Goal: Task Accomplishment & Management: Manage account settings

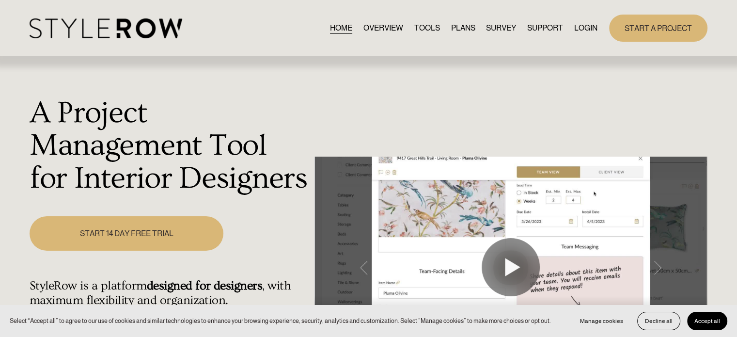
click at [584, 28] on link "LOGIN" at bounding box center [585, 27] width 23 height 13
click at [576, 25] on link "LOGIN" at bounding box center [585, 27] width 23 height 13
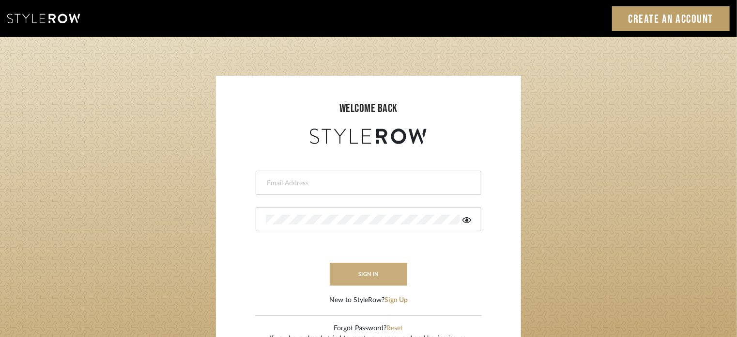
type input "lisaf@fontaine-ds.com"
click at [382, 275] on button "sign in" at bounding box center [369, 274] width 78 height 23
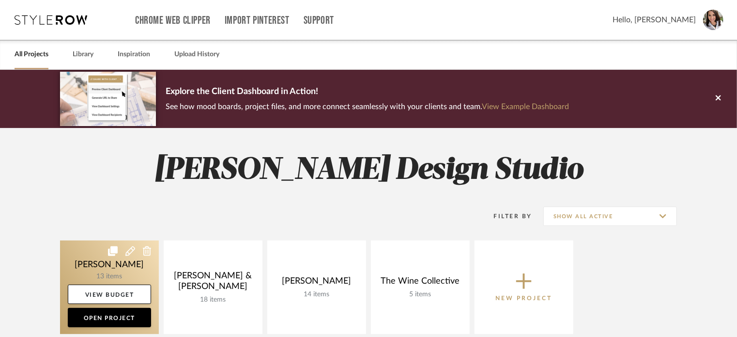
click at [105, 255] on link at bounding box center [109, 287] width 99 height 94
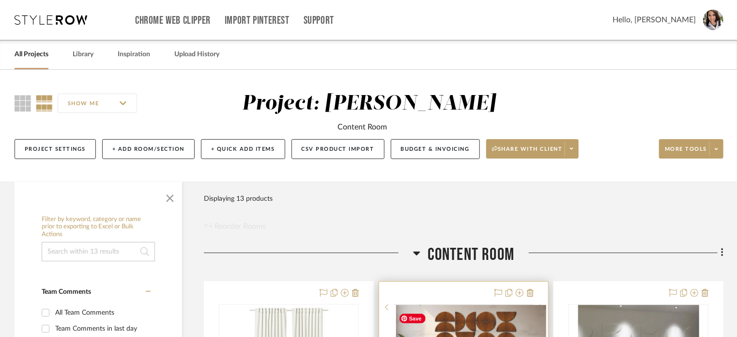
scroll to position [242, 0]
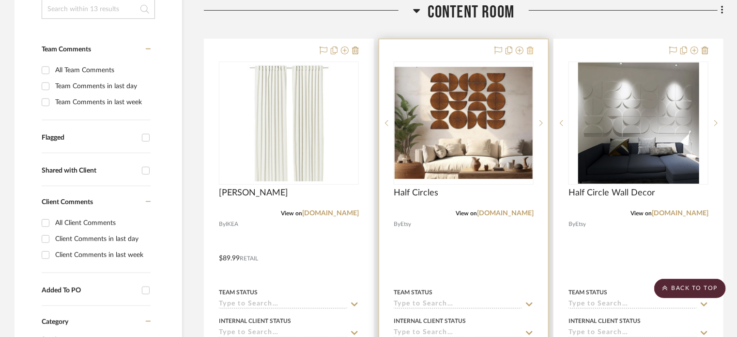
click at [528, 51] on icon at bounding box center [530, 51] width 7 height 8
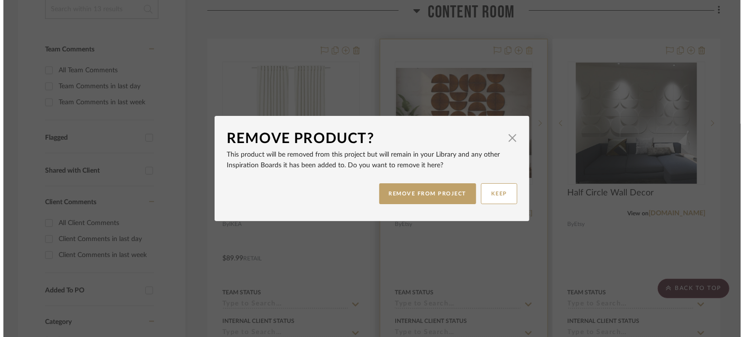
scroll to position [0, 0]
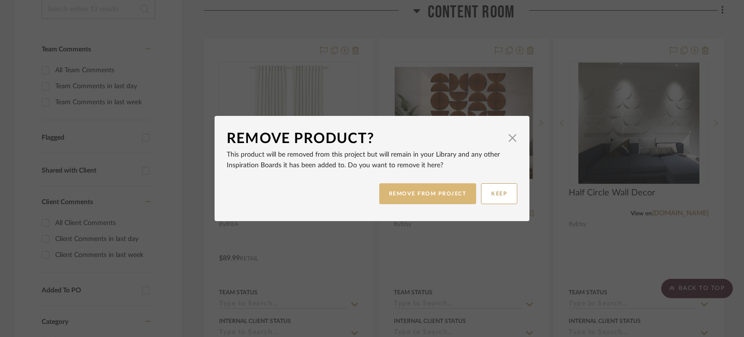
click at [446, 193] on button "REMOVE FROM PROJECT" at bounding box center [427, 193] width 97 height 21
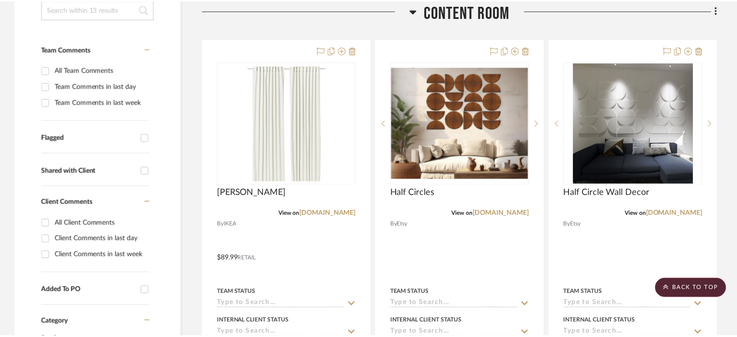
scroll to position [242, 0]
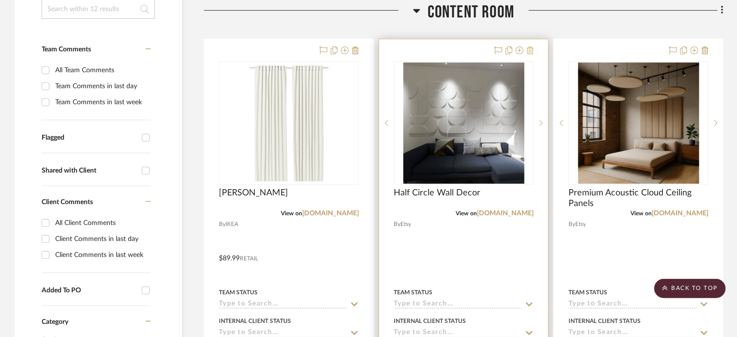
click at [532, 50] on icon at bounding box center [530, 51] width 7 height 8
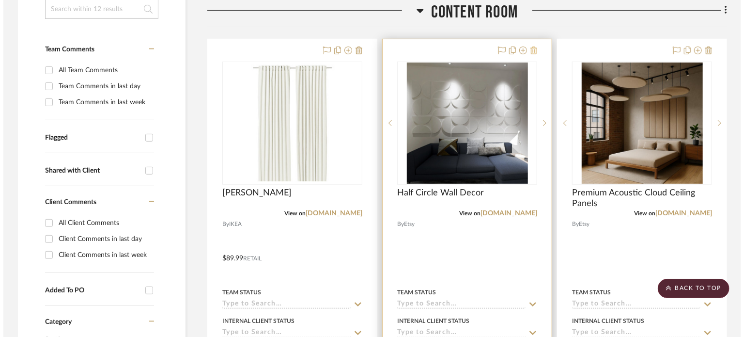
scroll to position [0, 0]
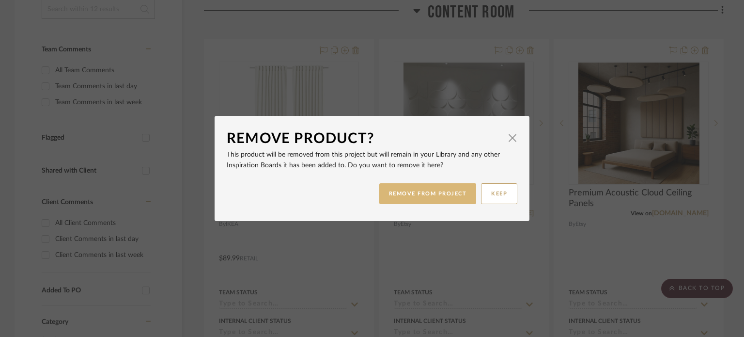
click at [453, 195] on button "REMOVE FROM PROJECT" at bounding box center [427, 193] width 97 height 21
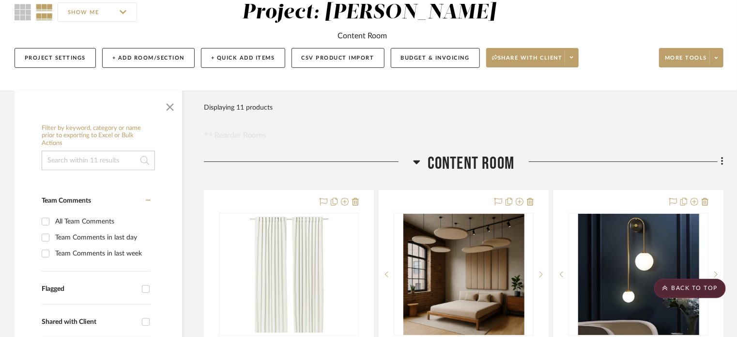
scroll to position [48, 0]
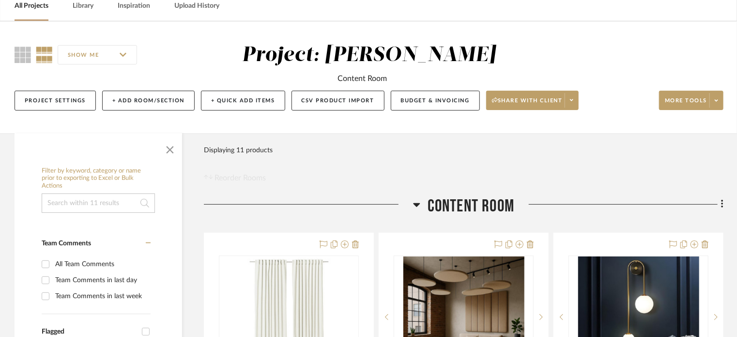
click at [420, 203] on icon at bounding box center [416, 205] width 7 height 12
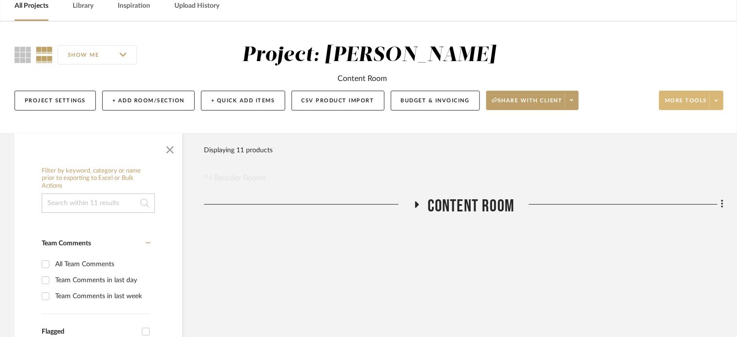
click at [715, 102] on span at bounding box center [717, 100] width 14 height 15
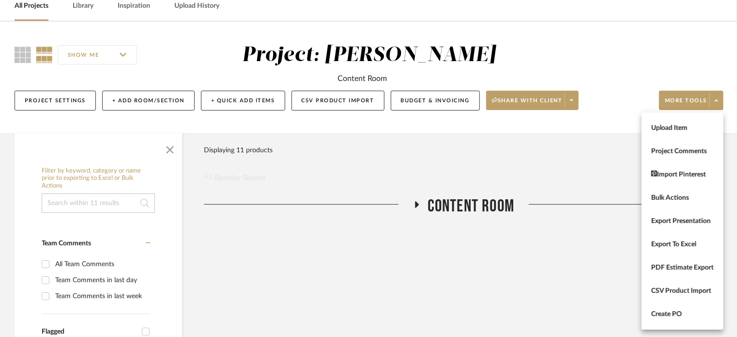
click at [568, 168] on div at bounding box center [368, 168] width 737 height 337
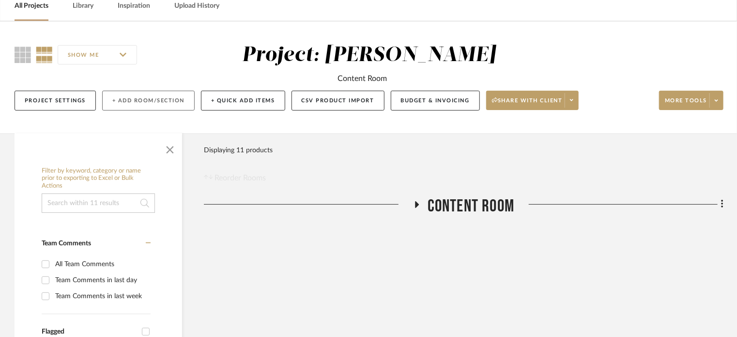
click at [149, 101] on button "+ Add Room/Section" at bounding box center [148, 101] width 93 height 20
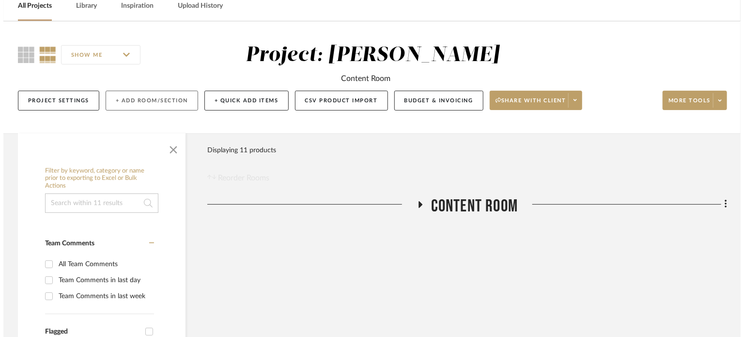
scroll to position [0, 0]
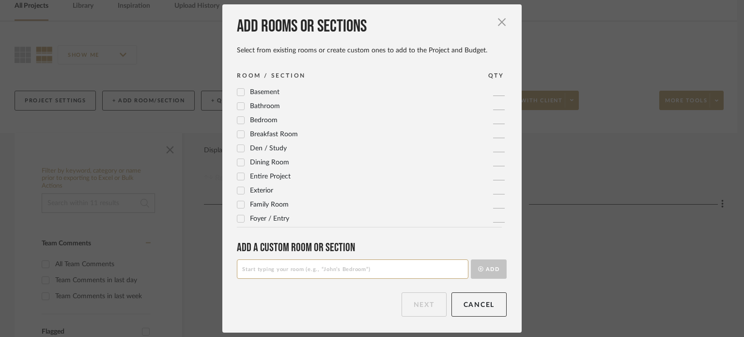
click at [270, 268] on input at bounding box center [353, 268] width 232 height 19
type input "F"
type input "Ideas to Later"
click at [484, 271] on button "Add" at bounding box center [489, 268] width 36 height 19
click at [422, 295] on button "Next" at bounding box center [424, 304] width 45 height 24
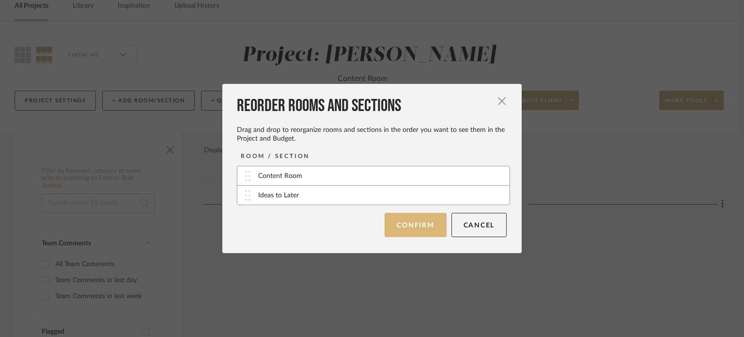
click at [401, 220] on button "Confirm" at bounding box center [416, 225] width 62 height 24
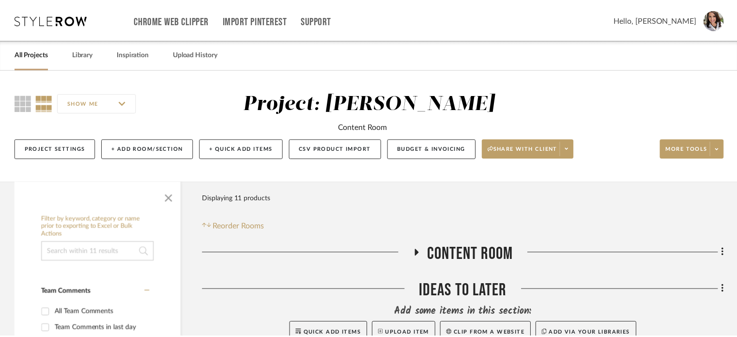
scroll to position [48, 0]
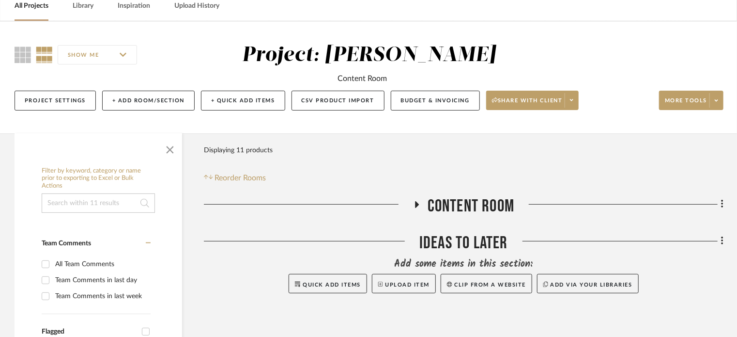
click at [416, 204] on icon at bounding box center [417, 204] width 4 height 7
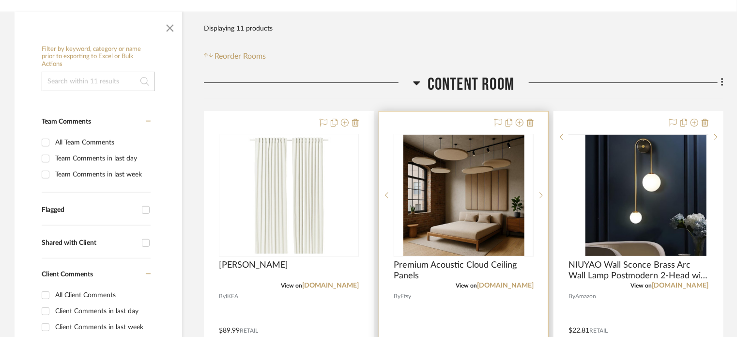
scroll to position [242, 0]
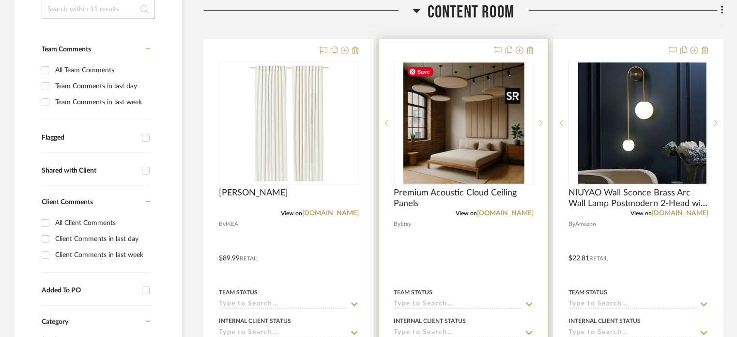
click at [0, 0] on img at bounding box center [0, 0] width 0 height 0
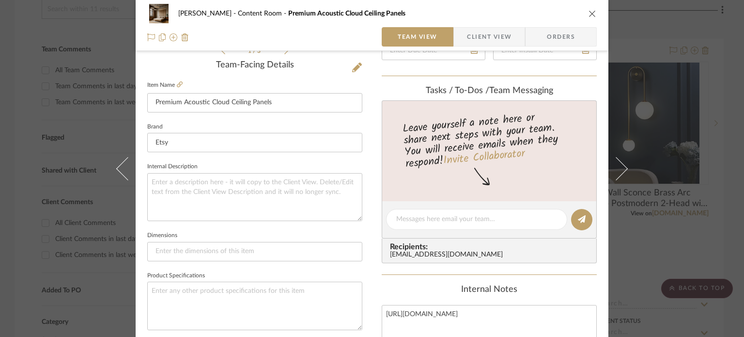
scroll to position [533, 0]
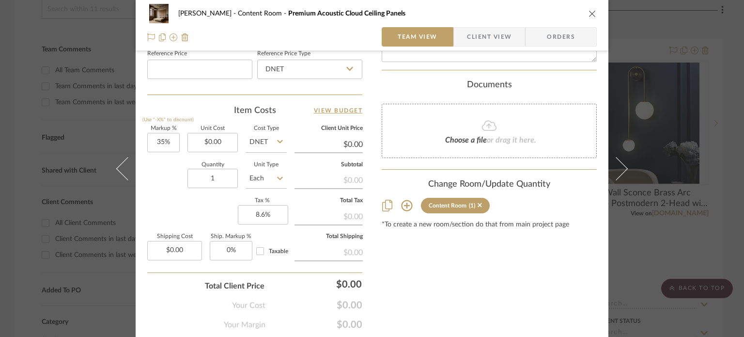
click at [403, 205] on icon at bounding box center [406, 205] width 11 height 11
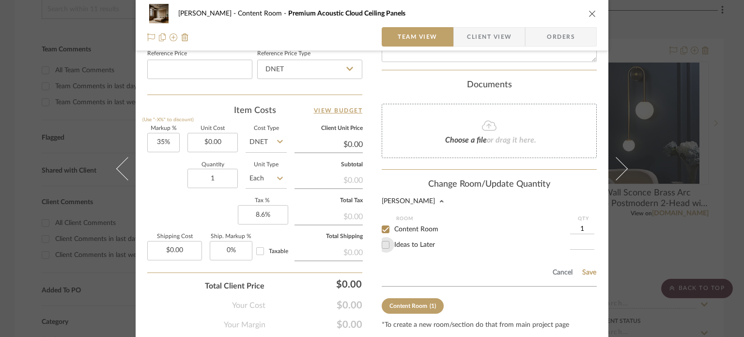
click at [383, 241] on input "Ideas to Later" at bounding box center [386, 245] width 16 height 16
checkbox input "true"
type input "1"
click at [383, 226] on input "Content Room" at bounding box center [386, 229] width 16 height 16
checkbox input "false"
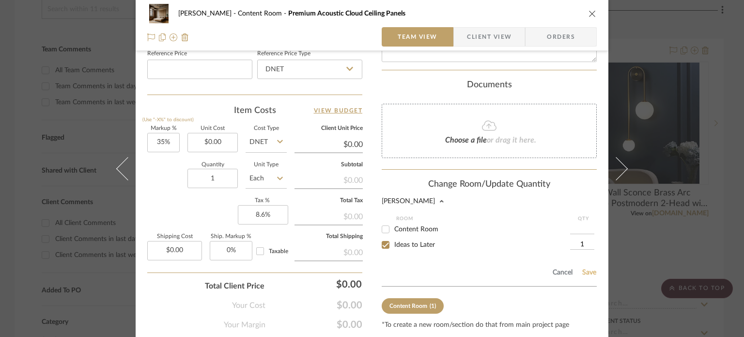
click at [583, 270] on button "Save" at bounding box center [589, 272] width 15 height 8
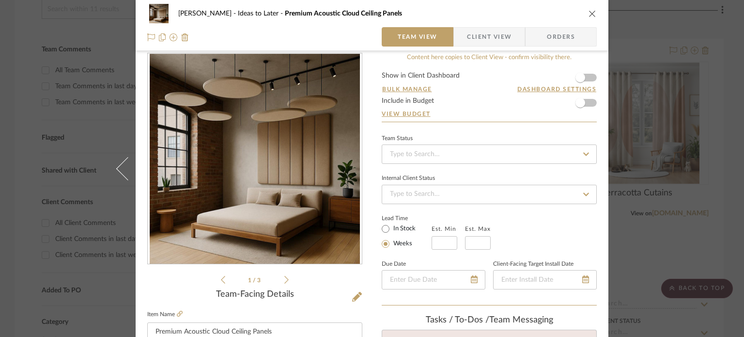
scroll to position [0, 0]
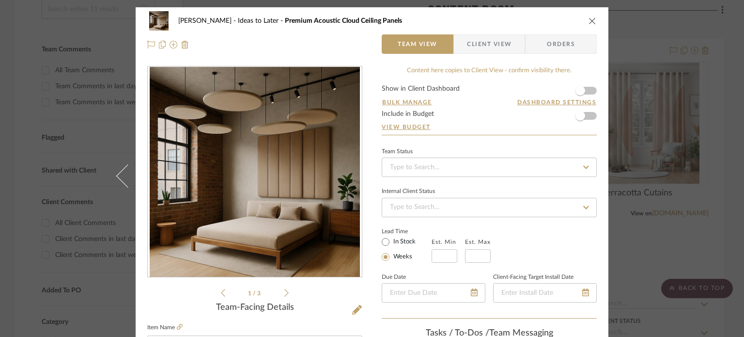
click at [589, 21] on icon "close" at bounding box center [593, 21] width 8 height 8
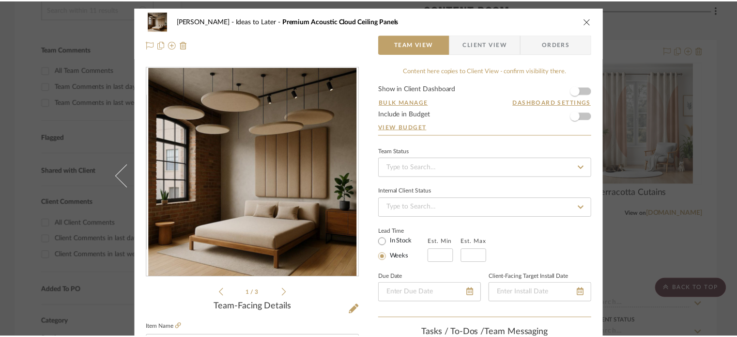
scroll to position [242, 0]
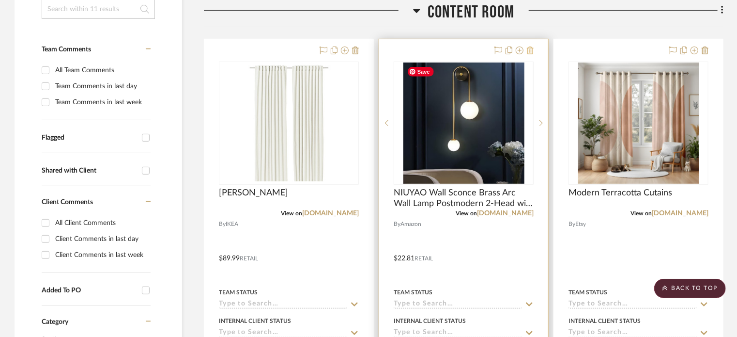
click at [530, 50] on icon at bounding box center [530, 51] width 7 height 8
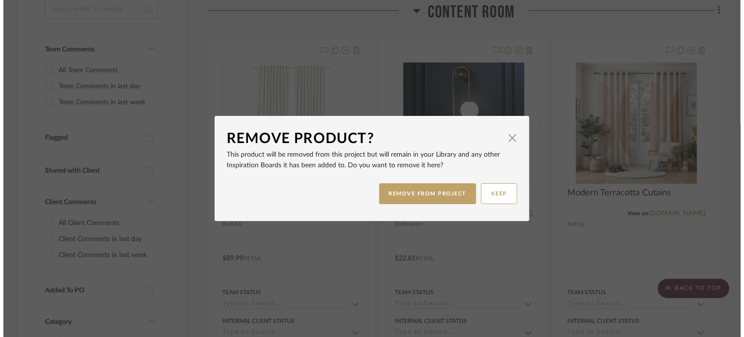
scroll to position [0, 0]
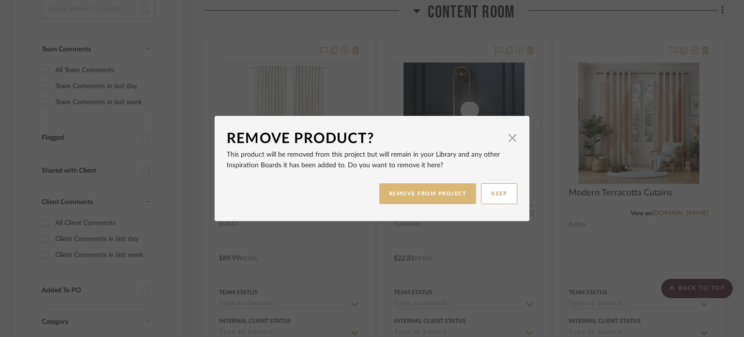
click at [436, 192] on button "REMOVE FROM PROJECT" at bounding box center [427, 193] width 97 height 21
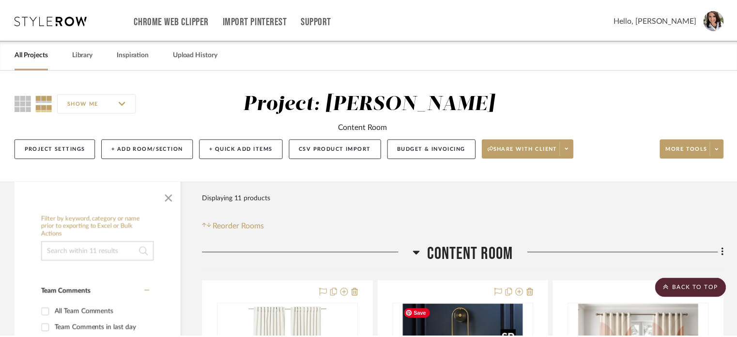
scroll to position [242, 0]
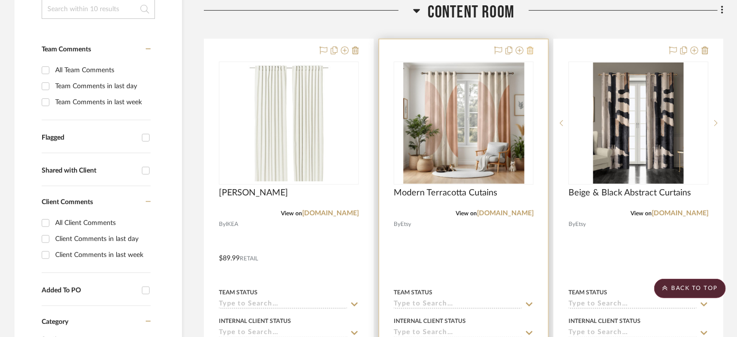
click at [533, 51] on icon at bounding box center [530, 51] width 7 height 8
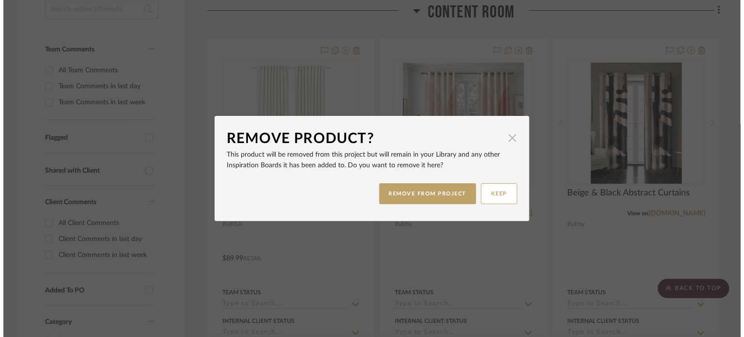
scroll to position [0, 0]
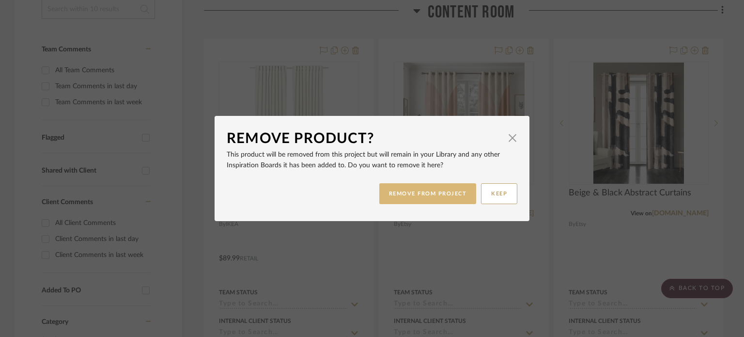
click at [458, 193] on button "REMOVE FROM PROJECT" at bounding box center [427, 193] width 97 height 21
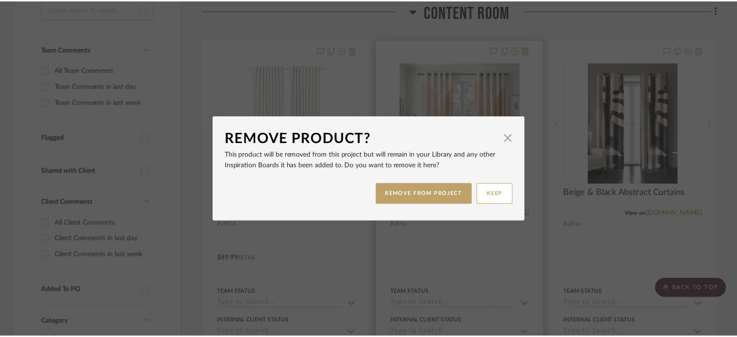
scroll to position [242, 0]
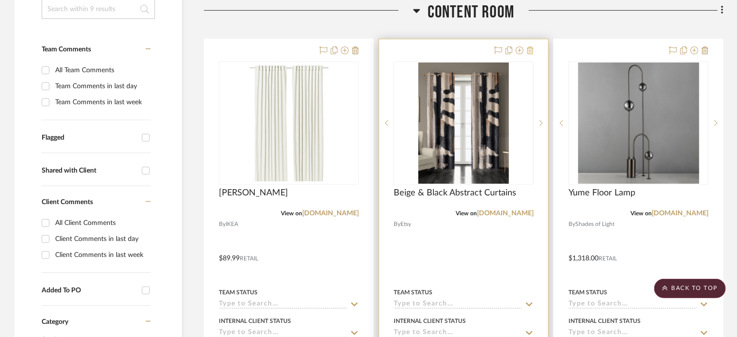
click at [531, 50] on icon at bounding box center [530, 51] width 7 height 8
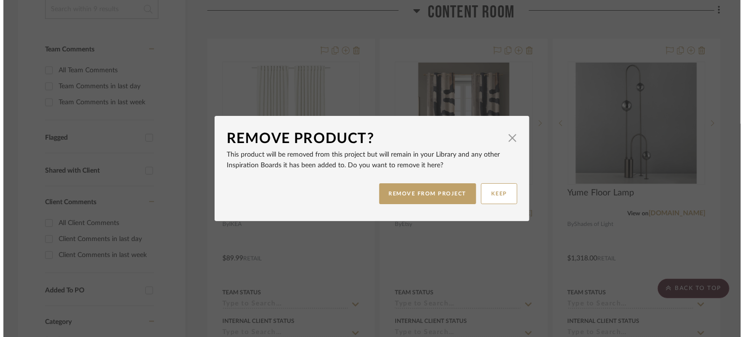
scroll to position [0, 0]
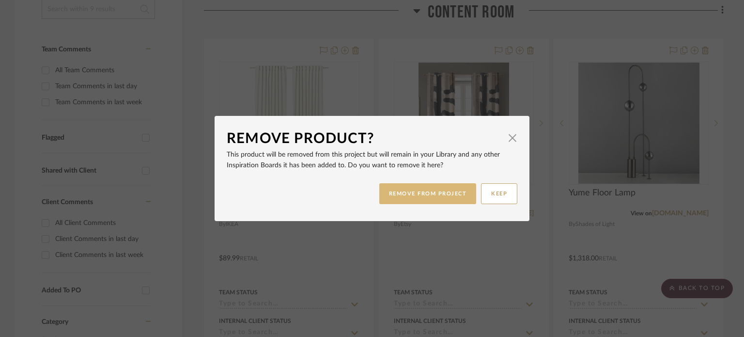
click at [444, 189] on button "REMOVE FROM PROJECT" at bounding box center [427, 193] width 97 height 21
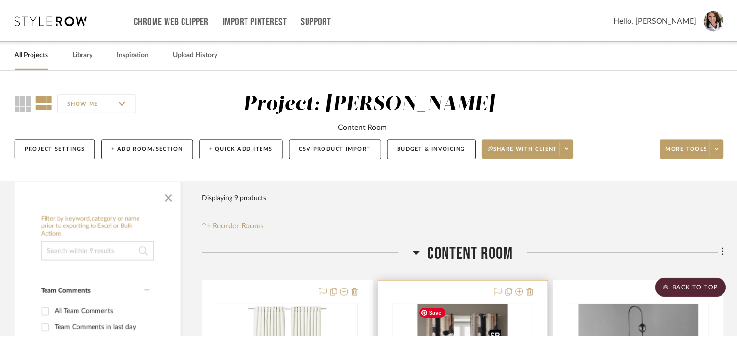
scroll to position [242, 0]
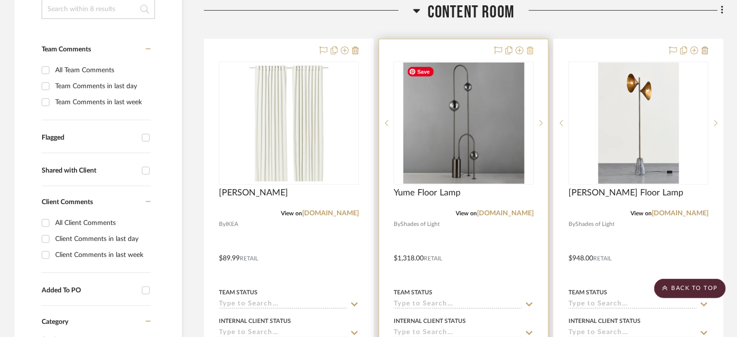
click at [531, 50] on icon at bounding box center [530, 51] width 7 height 8
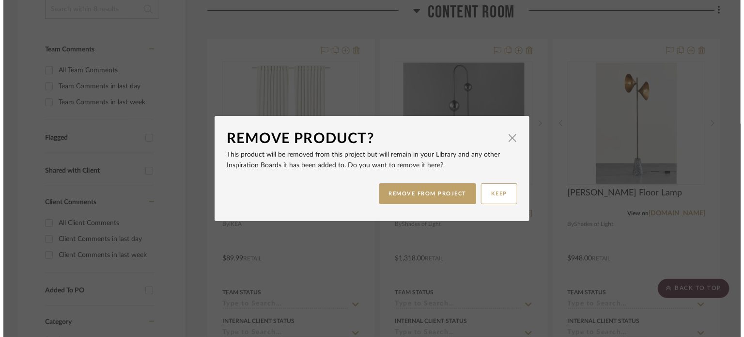
scroll to position [0, 0]
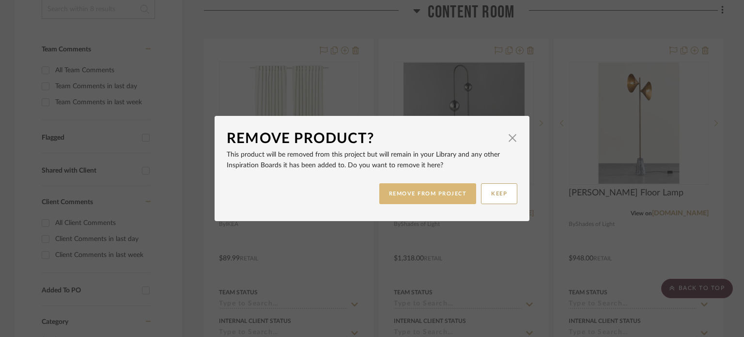
click at [425, 195] on button "REMOVE FROM PROJECT" at bounding box center [427, 193] width 97 height 21
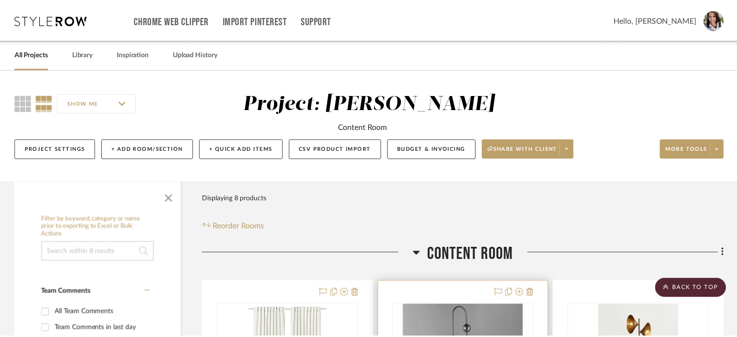
scroll to position [242, 0]
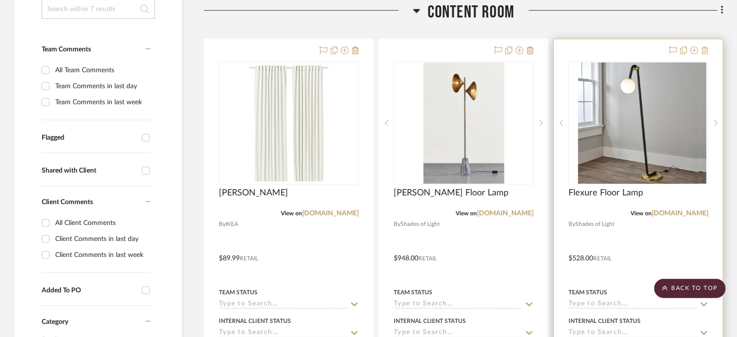
click at [706, 53] on icon at bounding box center [705, 51] width 7 height 8
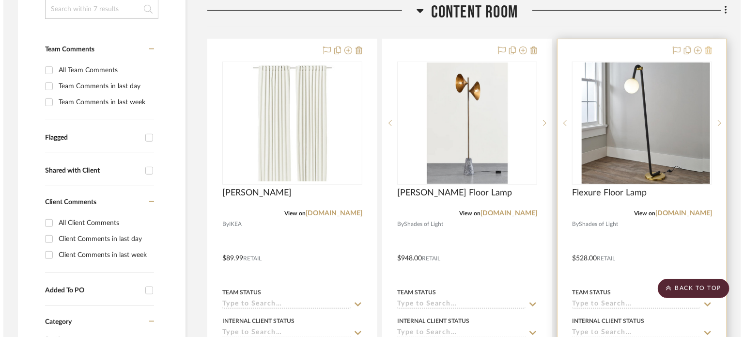
scroll to position [0, 0]
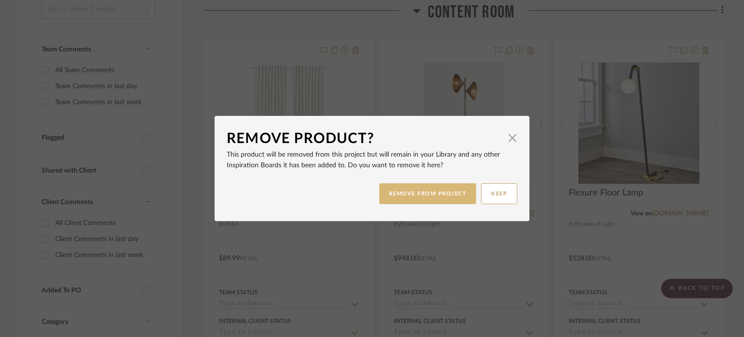
click at [445, 188] on button "REMOVE FROM PROJECT" at bounding box center [427, 193] width 97 height 21
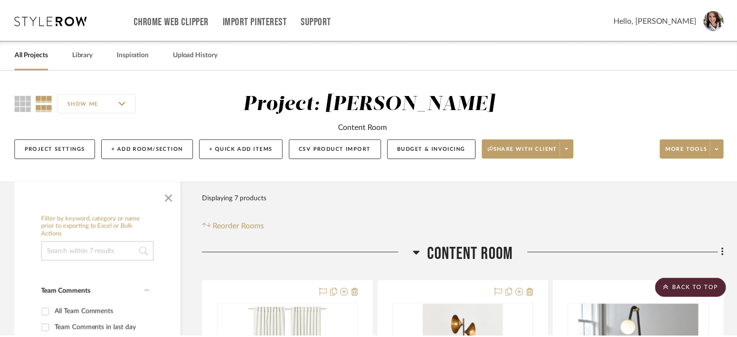
scroll to position [242, 0]
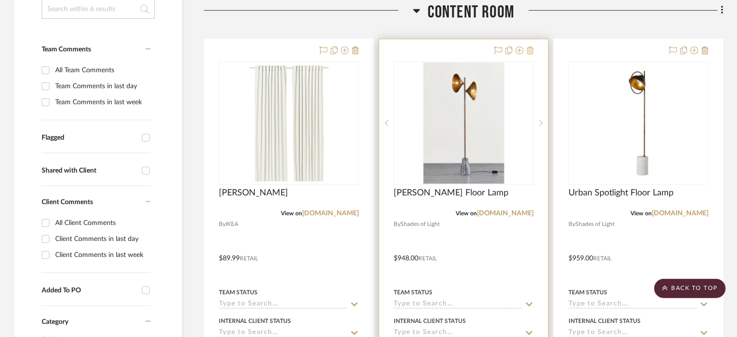
click at [531, 50] on icon at bounding box center [530, 51] width 7 height 8
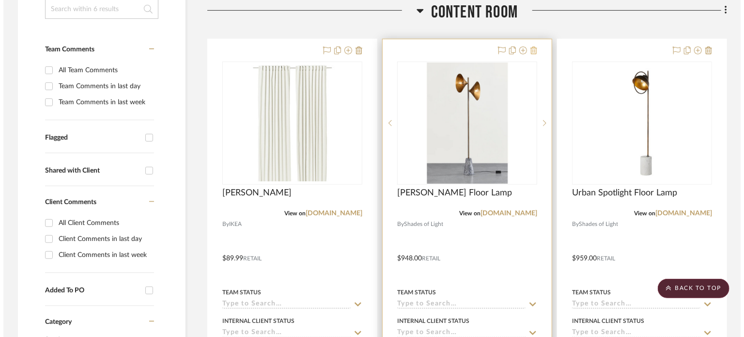
scroll to position [0, 0]
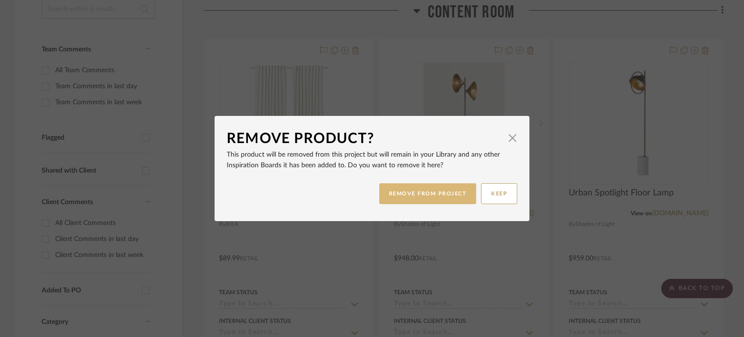
click at [456, 191] on button "REMOVE FROM PROJECT" at bounding box center [427, 193] width 97 height 21
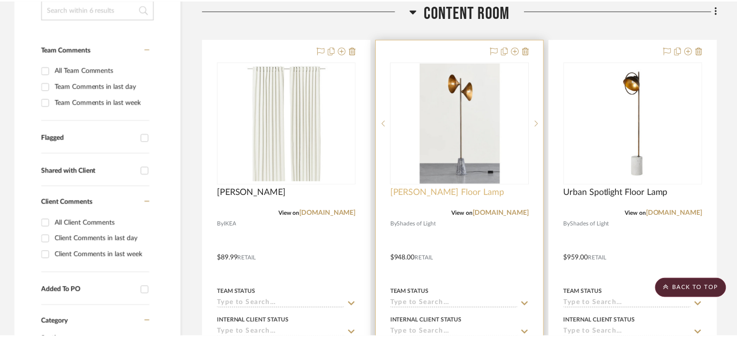
scroll to position [242, 0]
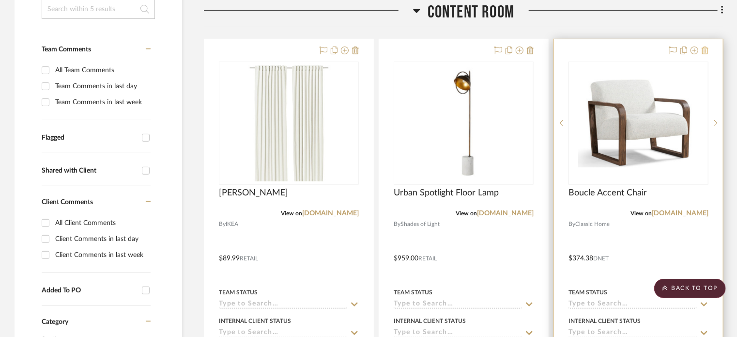
click at [707, 48] on icon at bounding box center [705, 51] width 7 height 8
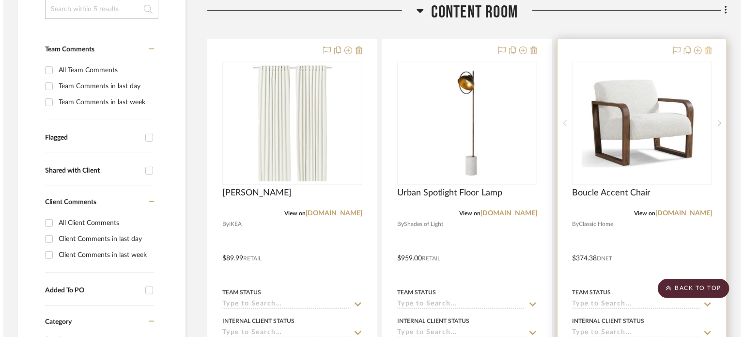
scroll to position [0, 0]
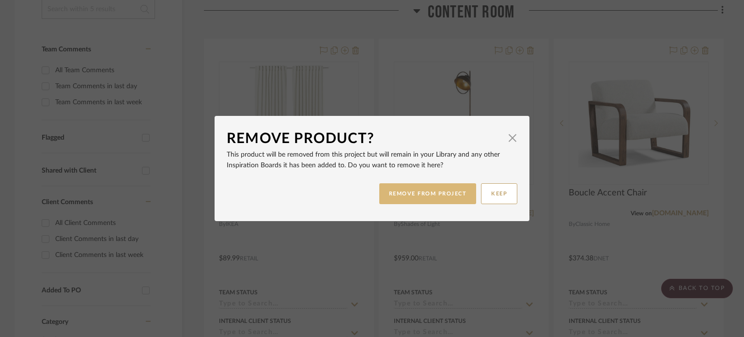
click at [437, 193] on button "REMOVE FROM PROJECT" at bounding box center [427, 193] width 97 height 21
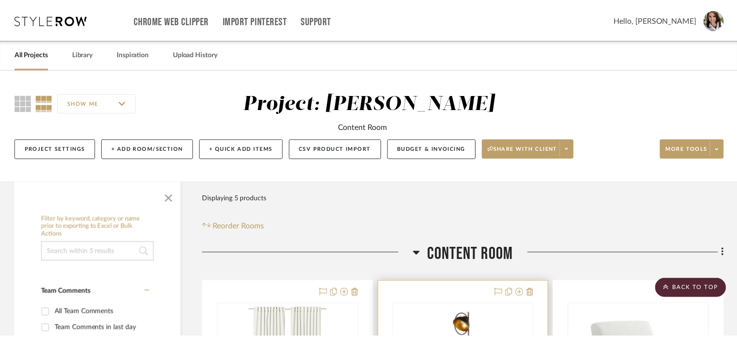
scroll to position [242, 0]
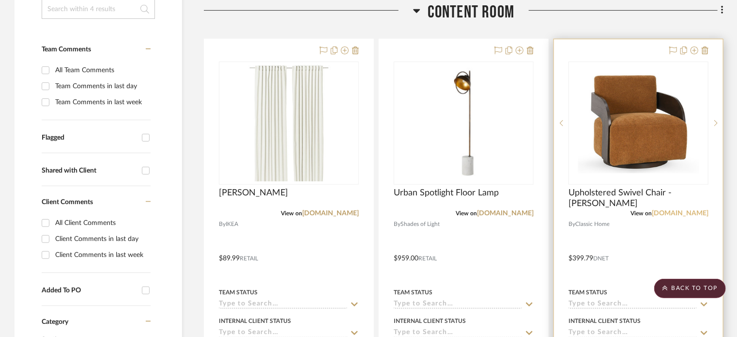
click at [672, 210] on link "classichome.com" at bounding box center [680, 213] width 57 height 7
click at [707, 48] on icon at bounding box center [705, 51] width 7 height 8
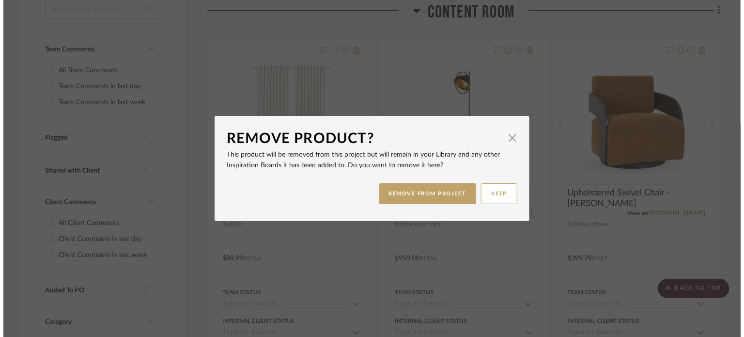
scroll to position [0, 0]
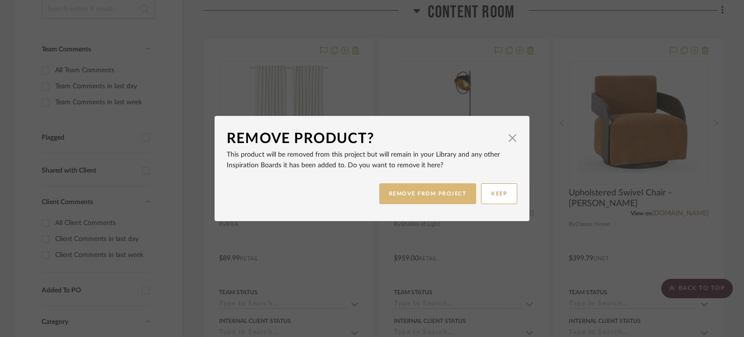
click at [452, 196] on button "REMOVE FROM PROJECT" at bounding box center [427, 193] width 97 height 21
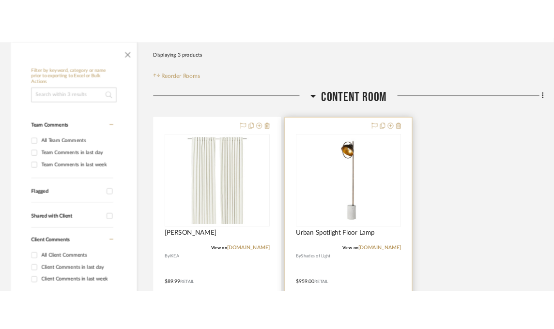
scroll to position [291, 0]
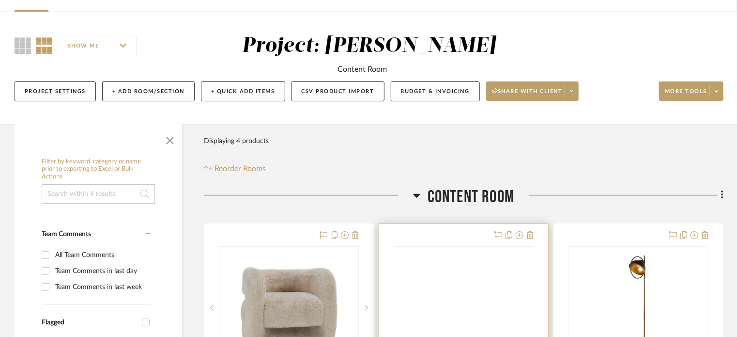
scroll to position [194, 0]
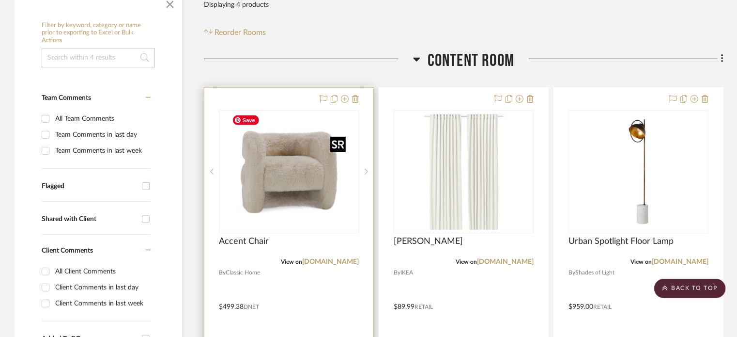
click at [0, 0] on img at bounding box center [0, 0] width 0 height 0
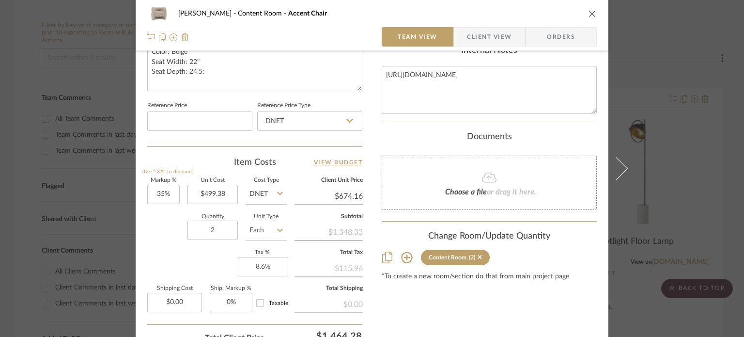
scroll to position [533, 0]
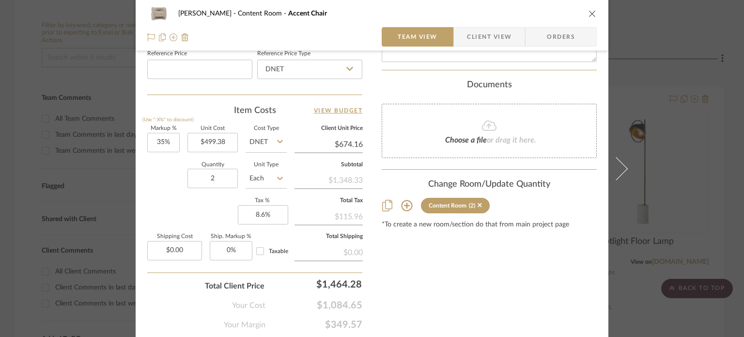
click at [561, 15] on icon "close" at bounding box center [593, 14] width 8 height 8
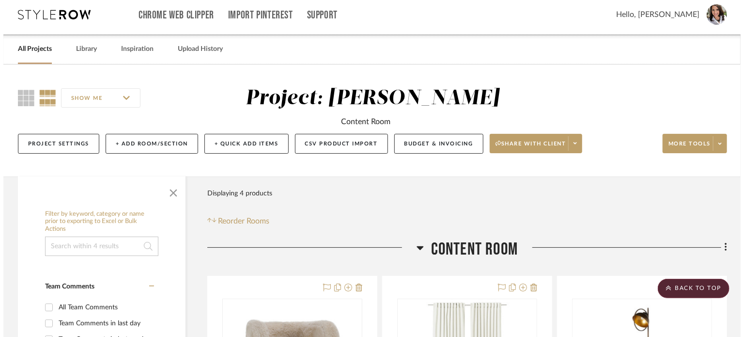
scroll to position [0, 0]
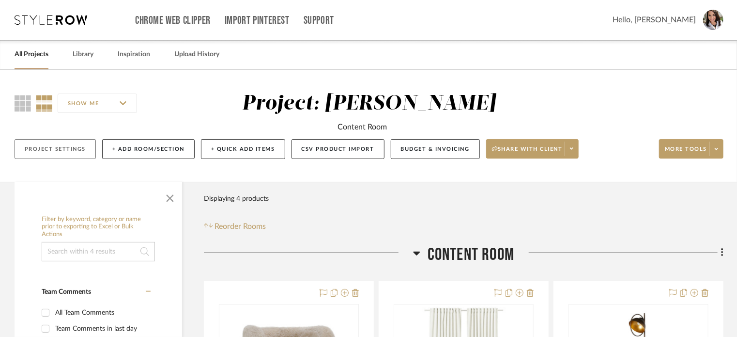
click at [93, 149] on button "Project Settings" at bounding box center [55, 149] width 81 height 20
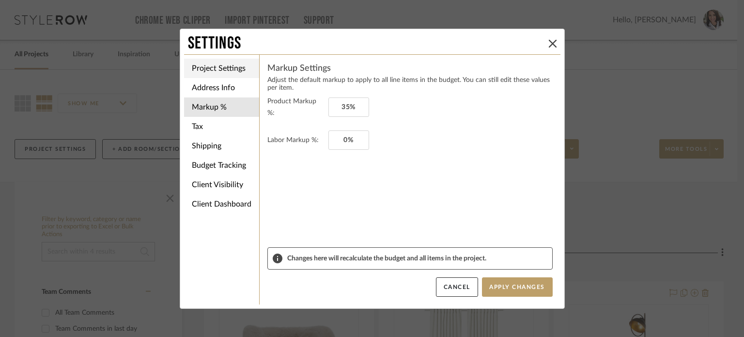
click at [210, 65] on li "Project Settings" at bounding box center [221, 68] width 75 height 19
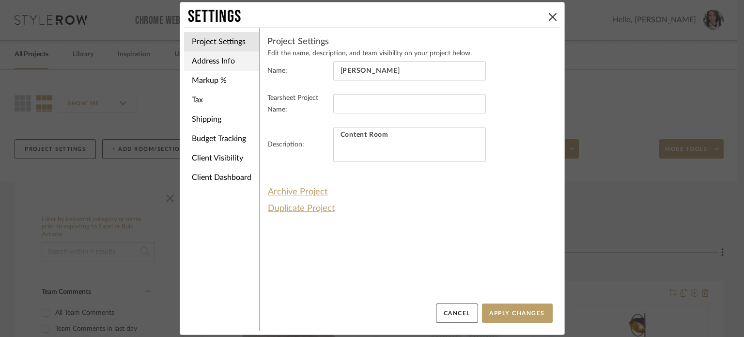
click at [198, 62] on li "Address Info" at bounding box center [221, 60] width 75 height 19
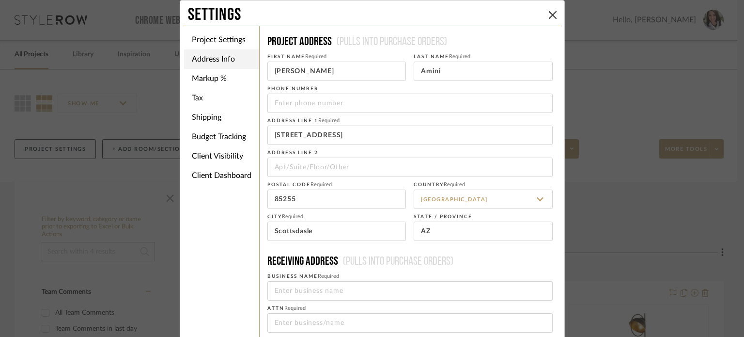
click at [238, 83] on li "Markup %" at bounding box center [221, 78] width 75 height 19
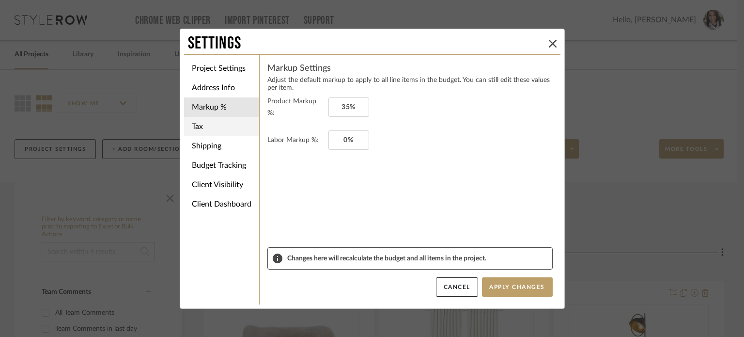
click at [221, 126] on li "Tax" at bounding box center [221, 126] width 75 height 19
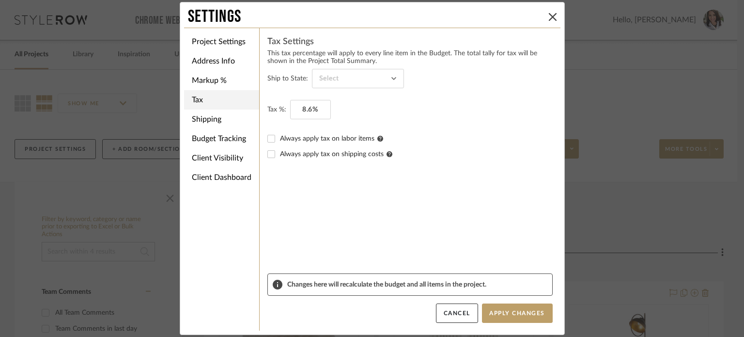
type input "Arizona"
click at [184, 119] on li "Shipping" at bounding box center [221, 118] width 75 height 19
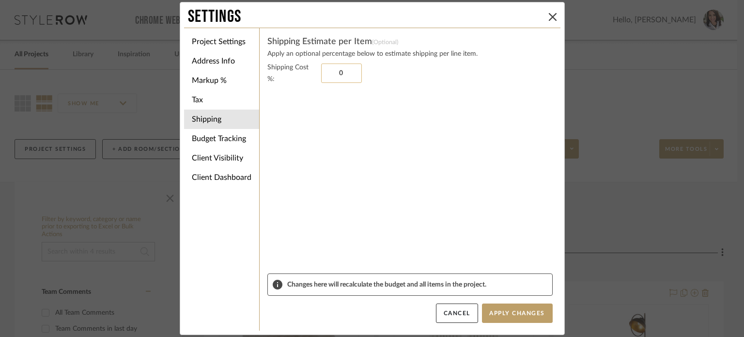
click at [351, 73] on input "0" at bounding box center [341, 72] width 41 height 19
type input "15%"
drag, startPoint x: 354, startPoint y: 114, endPoint x: 359, endPoint y: 104, distance: 11.1
click at [355, 112] on sr-form-field "Shipping Cost %: 15%" at bounding box center [409, 168] width 285 height 212
click at [238, 135] on li "Budget Tracking" at bounding box center [221, 138] width 75 height 19
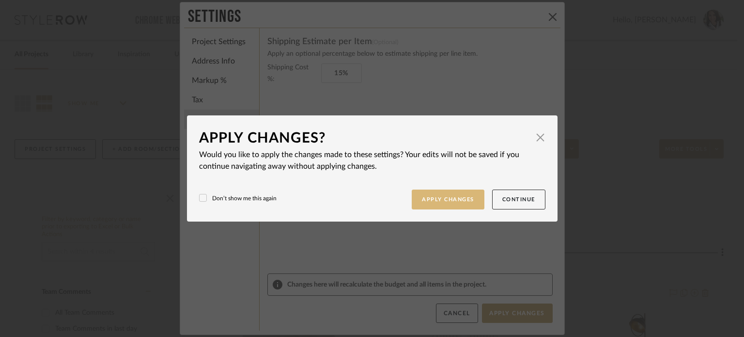
click at [437, 203] on button "Apply Changes" at bounding box center [448, 199] width 73 height 20
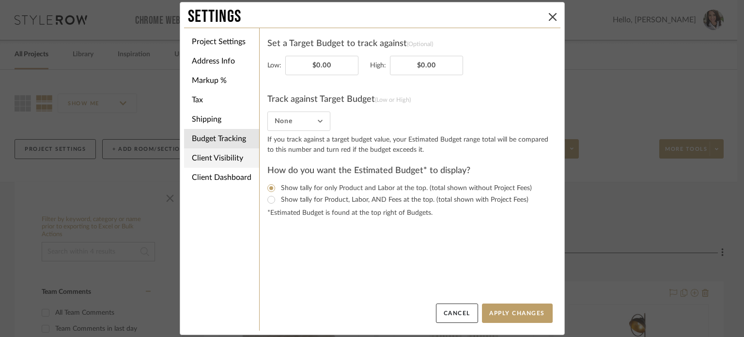
click at [209, 161] on li "Client Visibility" at bounding box center [221, 157] width 75 height 19
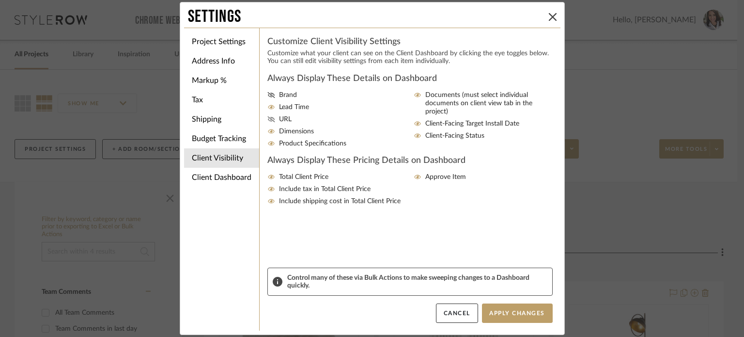
click at [269, 118] on icon at bounding box center [270, 119] width 7 height 6
click at [0, 0] on input "URL" at bounding box center [0, 0] width 0 height 0
click at [520, 314] on button "Apply Changes" at bounding box center [517, 312] width 71 height 19
click at [549, 16] on icon at bounding box center [553, 17] width 8 height 8
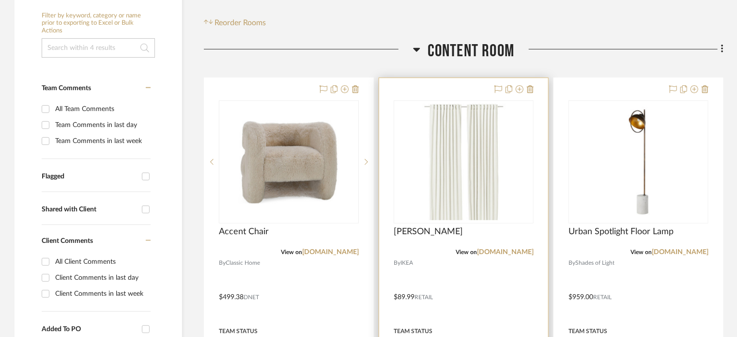
scroll to position [242, 0]
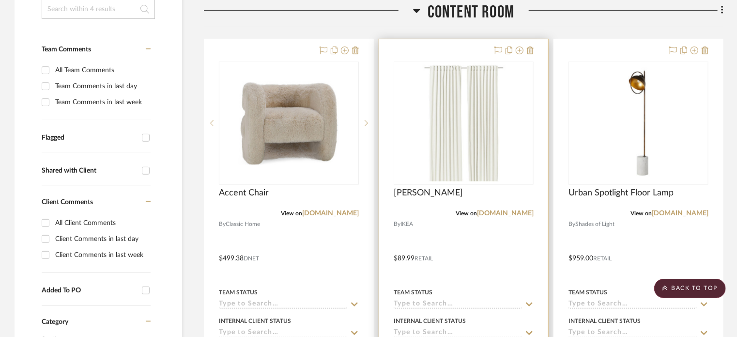
click at [475, 146] on img "0" at bounding box center [464, 122] width 121 height 121
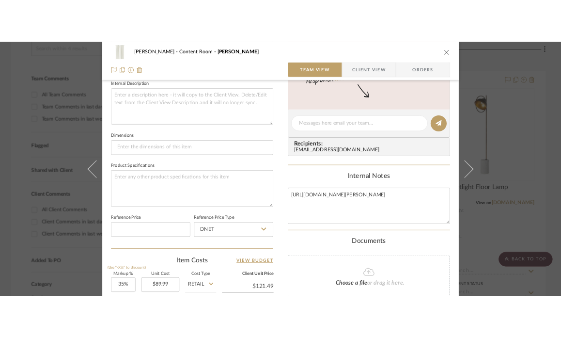
scroll to position [388, 0]
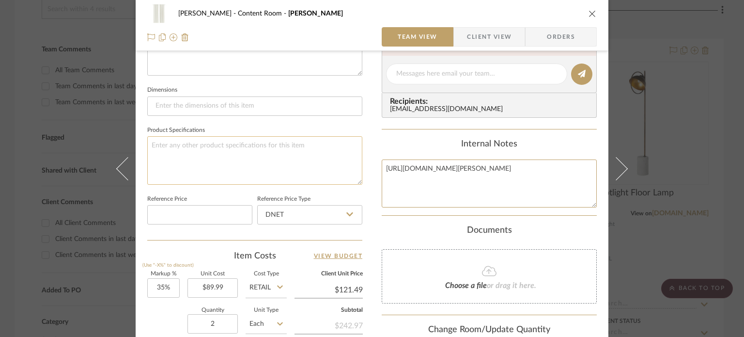
drag, startPoint x: 510, startPoint y: 189, endPoint x: 315, endPoint y: 151, distance: 198.4
click at [315, 151] on div "Amini, Mona Content Room SANELA Team View Client View Orders Team-Facing Detail…" at bounding box center [372, 67] width 473 height 895
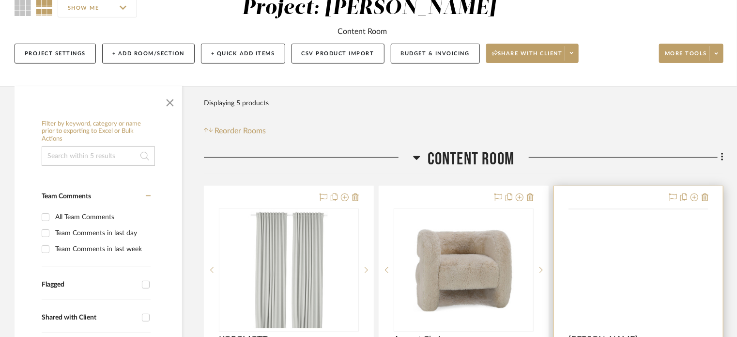
scroll to position [145, 0]
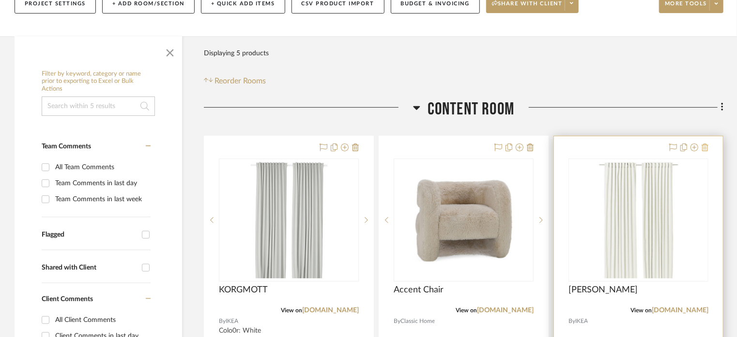
click at [561, 149] on icon at bounding box center [705, 147] width 7 height 8
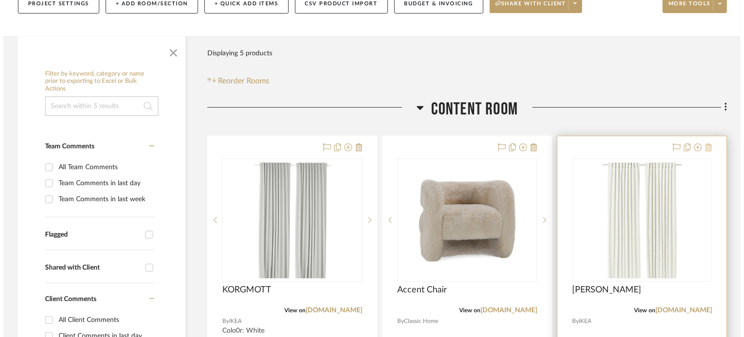
scroll to position [0, 0]
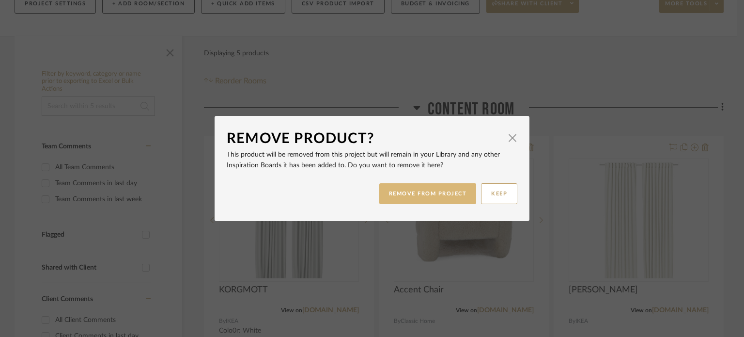
click at [411, 191] on button "REMOVE FROM PROJECT" at bounding box center [427, 193] width 97 height 21
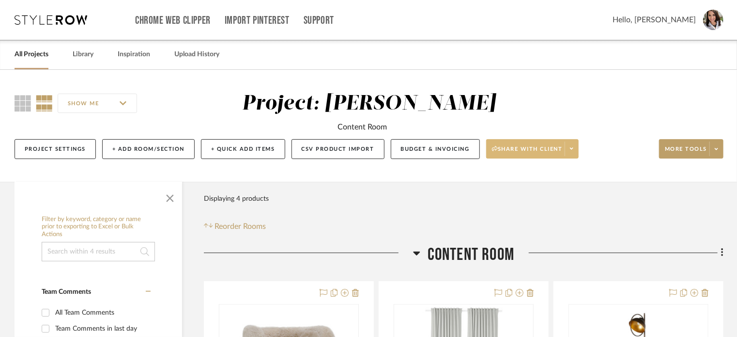
click at [561, 150] on span at bounding box center [572, 148] width 14 height 15
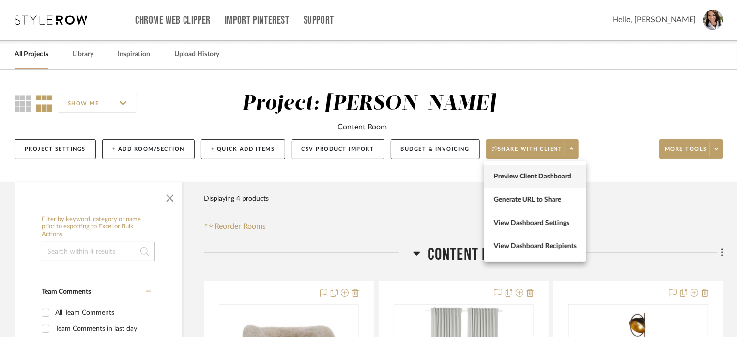
click at [543, 178] on span "Preview Client Dashboard" at bounding box center [535, 176] width 83 height 8
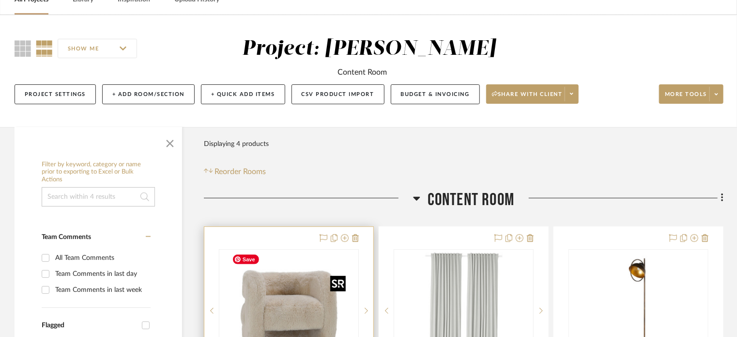
scroll to position [97, 0]
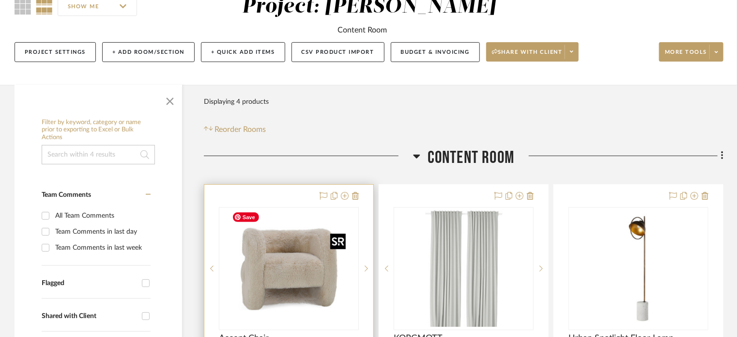
click at [282, 246] on img "0" at bounding box center [289, 268] width 121 height 121
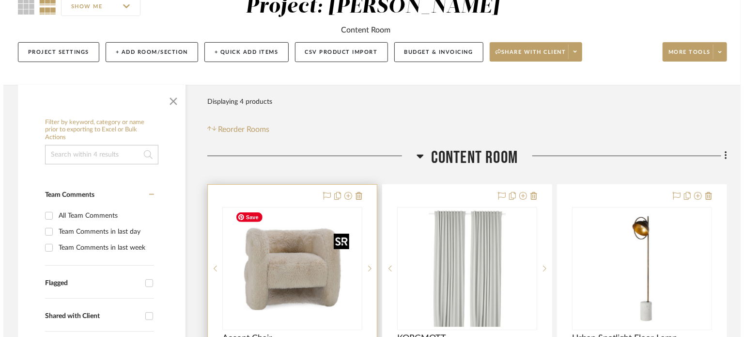
scroll to position [0, 0]
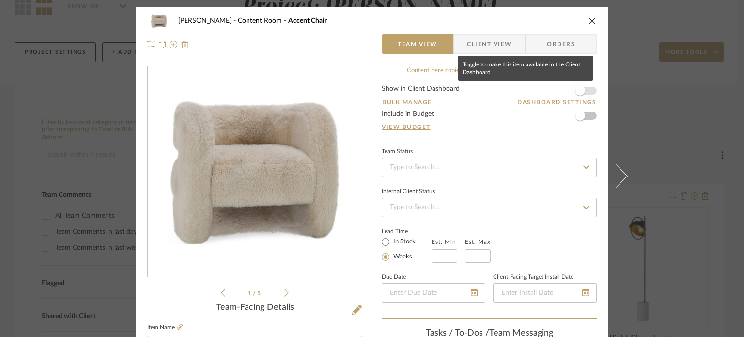
click at [561, 89] on span "button" at bounding box center [581, 91] width 10 height 10
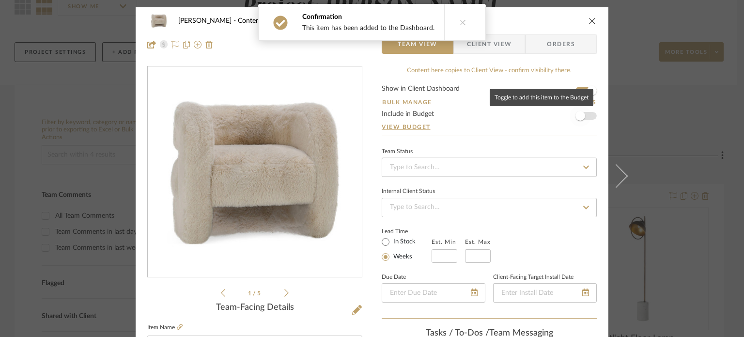
click at [561, 117] on span "button" at bounding box center [581, 116] width 10 height 10
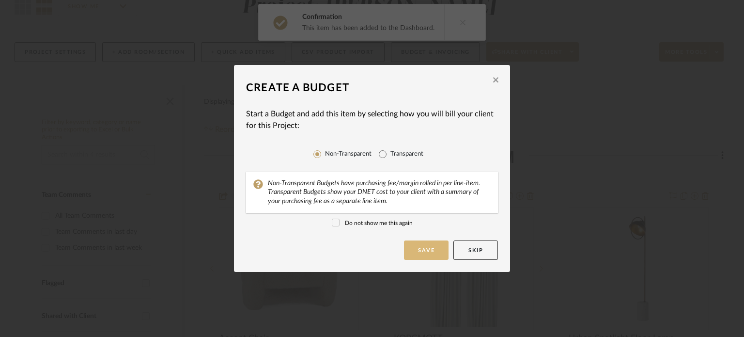
click at [415, 253] on button "Save" at bounding box center [426, 249] width 45 height 19
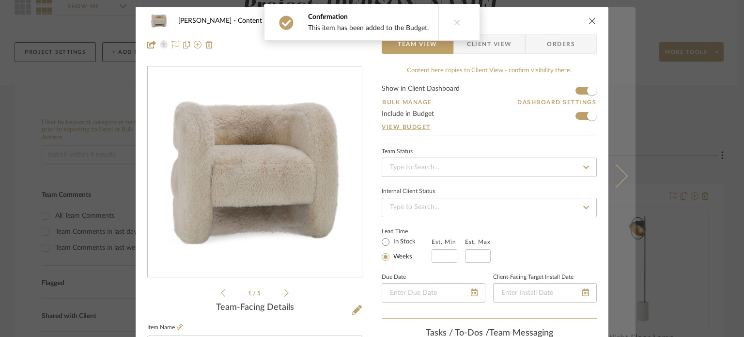
click at [561, 175] on icon at bounding box center [616, 175] width 23 height 23
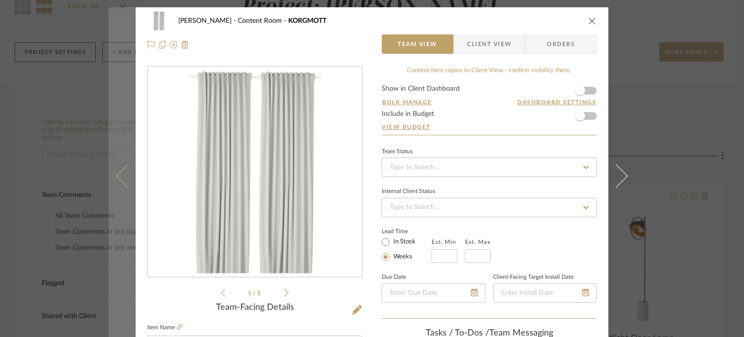
click at [119, 182] on icon at bounding box center [127, 175] width 23 height 23
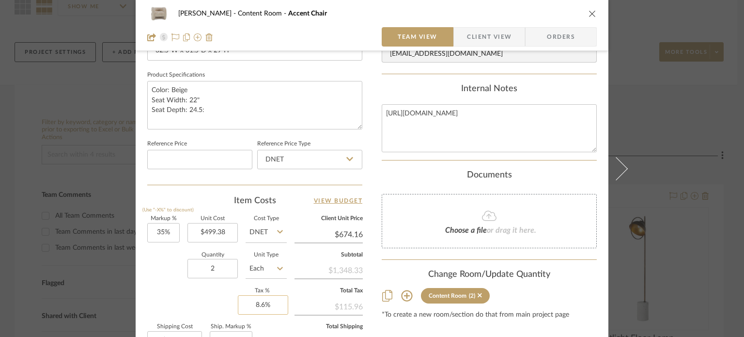
scroll to position [484, 0]
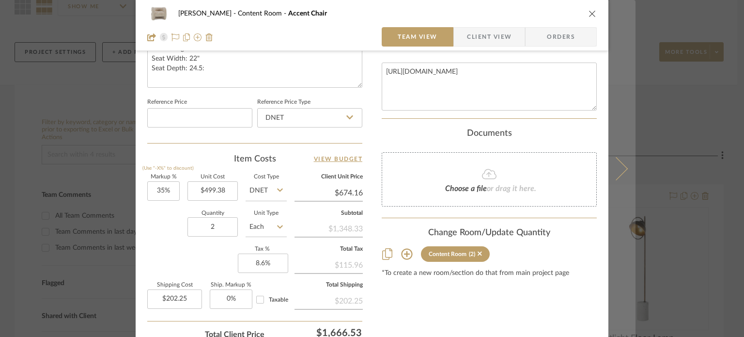
click at [561, 173] on icon at bounding box center [616, 167] width 23 height 23
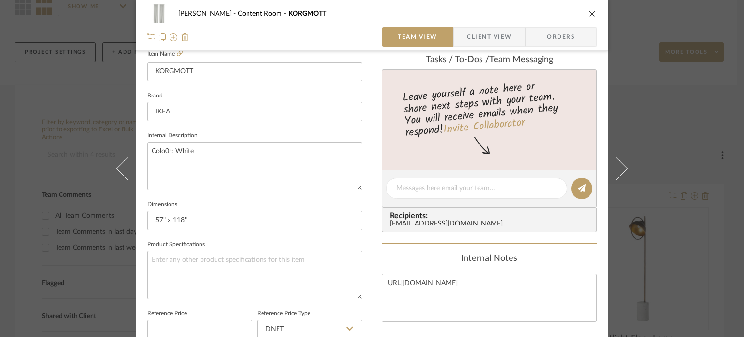
scroll to position [0, 0]
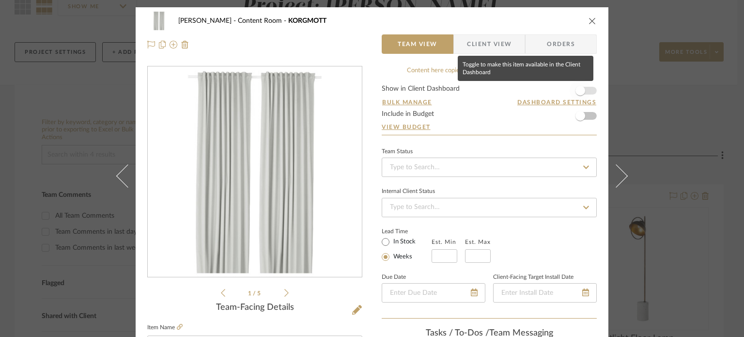
click at [561, 91] on span "button" at bounding box center [581, 91] width 10 height 10
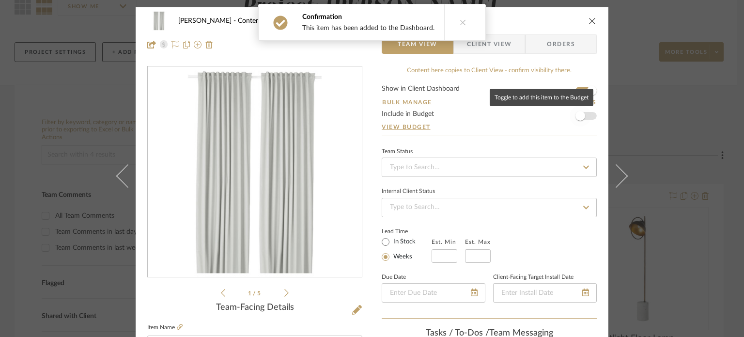
click at [561, 118] on span "button" at bounding box center [581, 116] width 10 height 10
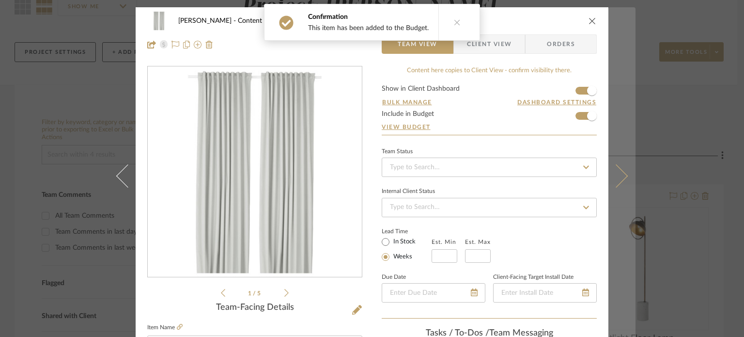
click at [561, 177] on icon at bounding box center [616, 175] width 23 height 23
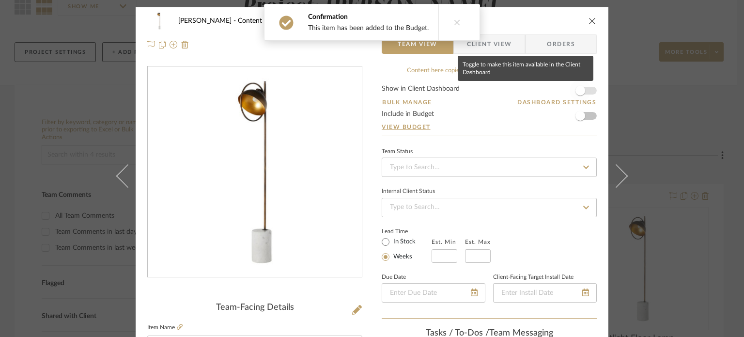
click at [561, 88] on span "button" at bounding box center [581, 91] width 10 height 10
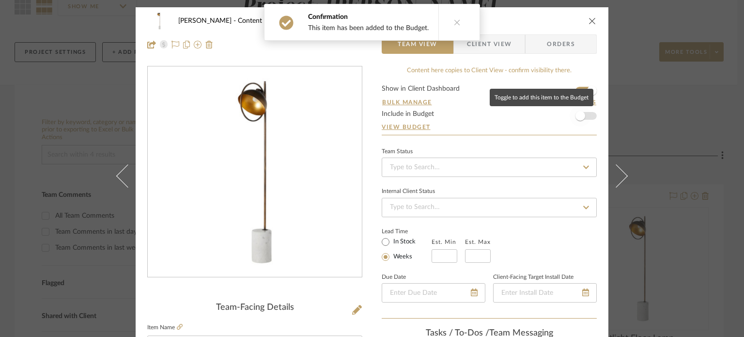
click at [561, 118] on span "button" at bounding box center [581, 116] width 10 height 10
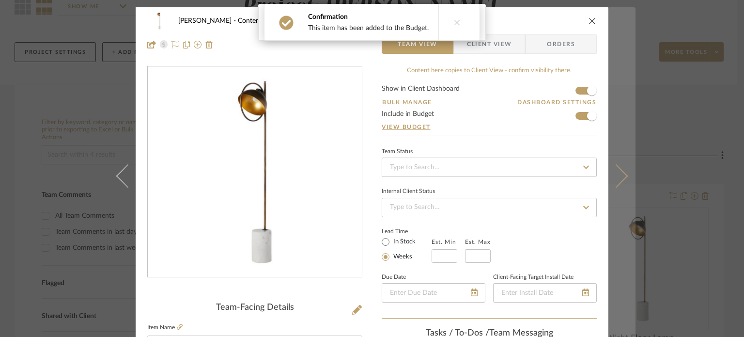
click at [561, 178] on icon at bounding box center [616, 175] width 23 height 23
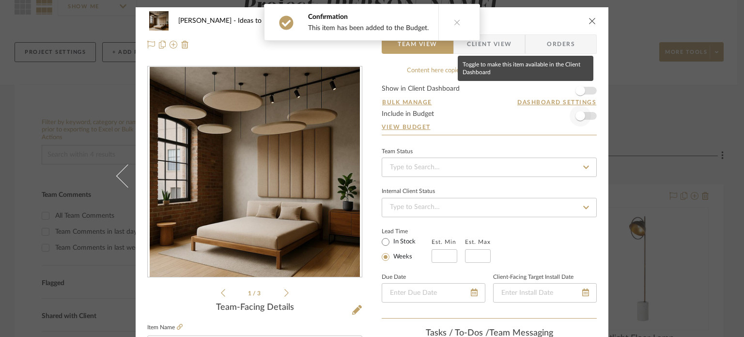
drag, startPoint x: 581, startPoint y: 89, endPoint x: 577, endPoint y: 113, distance: 24.2
click at [561, 91] on span "button" at bounding box center [581, 91] width 10 height 10
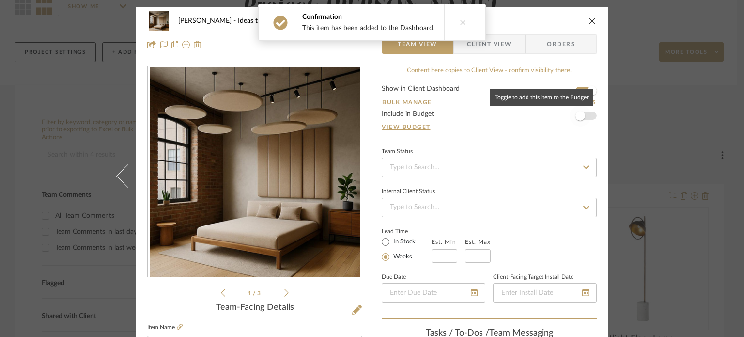
click at [561, 119] on span "button" at bounding box center [581, 116] width 10 height 10
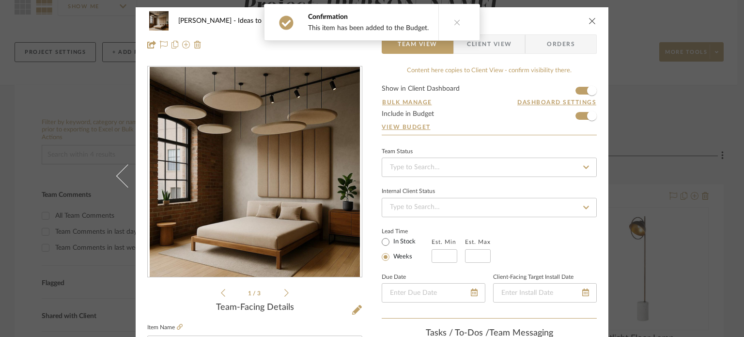
click at [561, 17] on div "Amini, Mona Ideas to Later Premium Acoustic Cloud Ceiling Panels" at bounding box center [372, 20] width 450 height 19
click at [561, 25] on div "Amini, Mona Ideas to Later Premium Acoustic Cloud Ceiling Panels" at bounding box center [372, 20] width 450 height 19
click at [561, 20] on icon "close" at bounding box center [593, 21] width 8 height 8
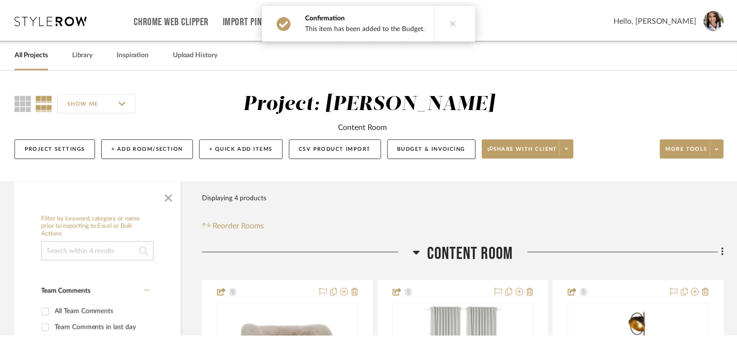
scroll to position [97, 0]
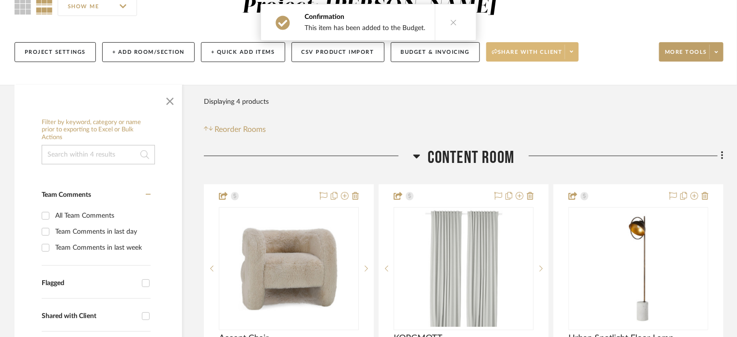
click at [561, 55] on span at bounding box center [572, 52] width 14 height 15
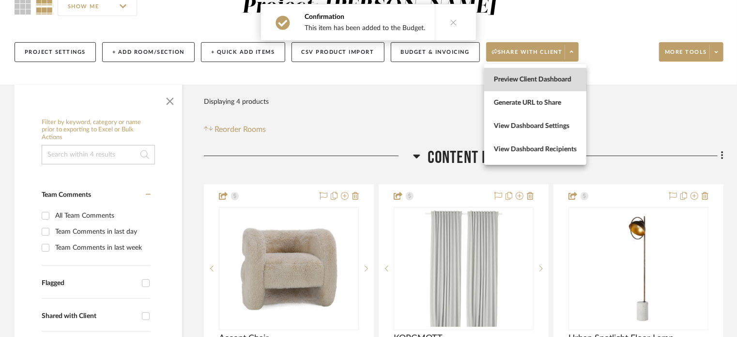
click at [550, 83] on span "Preview Client Dashboard" at bounding box center [535, 80] width 83 height 8
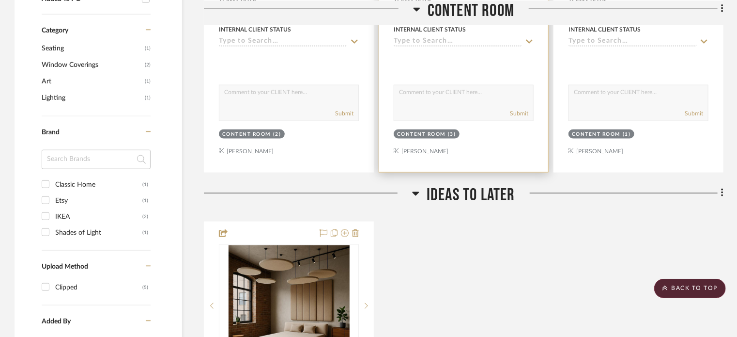
scroll to position [630, 0]
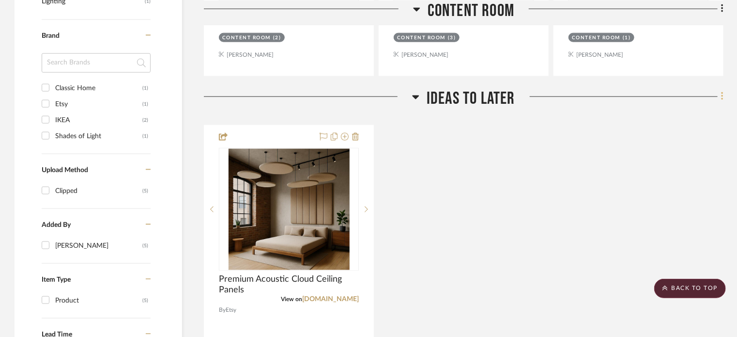
click at [561, 94] on icon at bounding box center [722, 96] width 3 height 11
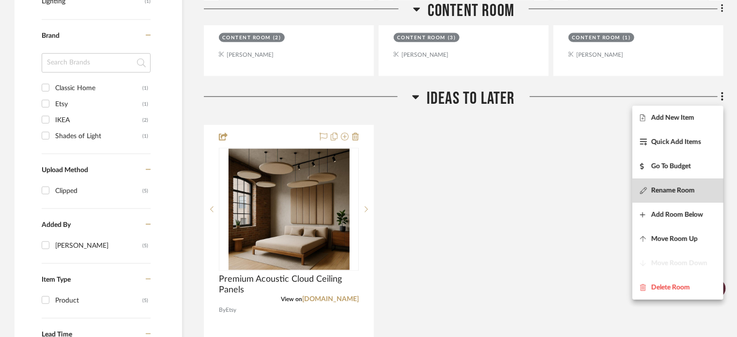
click at [561, 193] on span "Rename Room" at bounding box center [674, 190] width 44 height 8
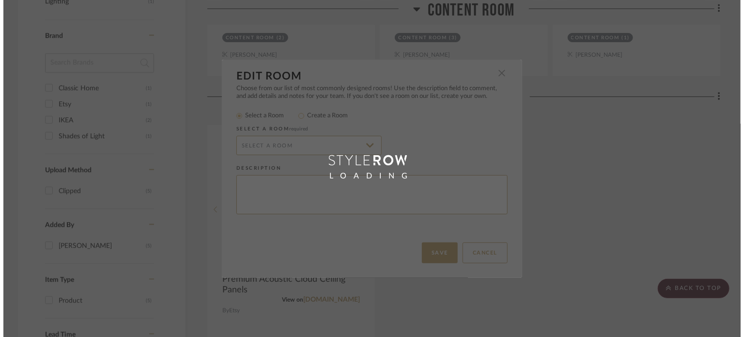
scroll to position [0, 0]
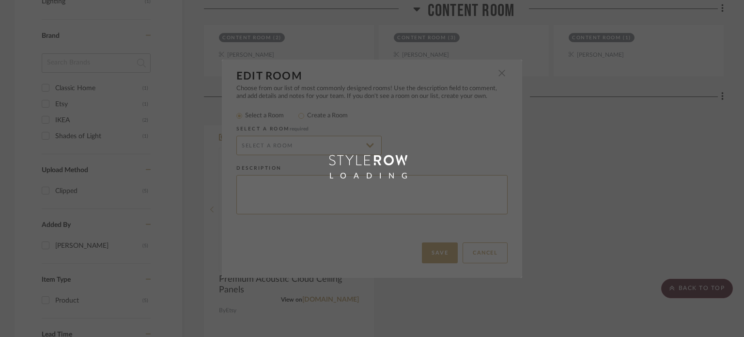
radio input "false"
radio input "true"
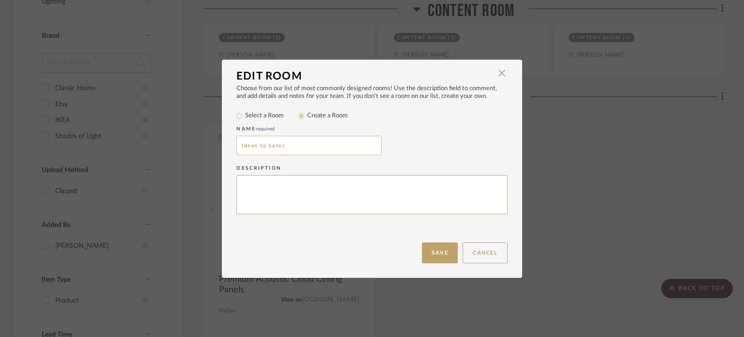
click at [263, 143] on input "Ideas to Later" at bounding box center [308, 145] width 145 height 19
drag, startPoint x: 288, startPoint y: 139, endPoint x: 148, endPoint y: 135, distance: 140.1
click at [148, 135] on div "Edit Room × Choose from our list of most commonly designed rooms! Use the descr…" at bounding box center [372, 168] width 744 height 337
type input "Product Ideas for Later"
click at [439, 254] on button "Save" at bounding box center [440, 252] width 36 height 21
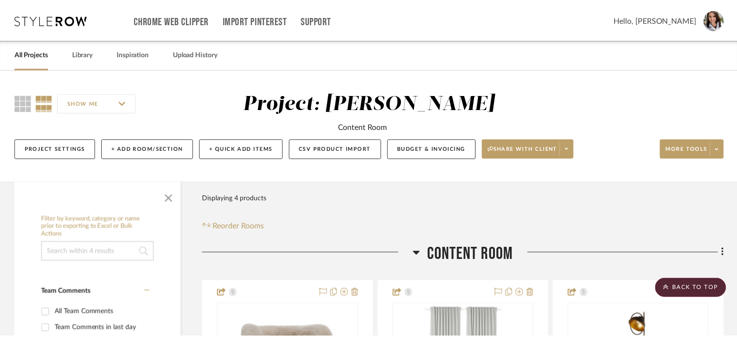
scroll to position [630, 0]
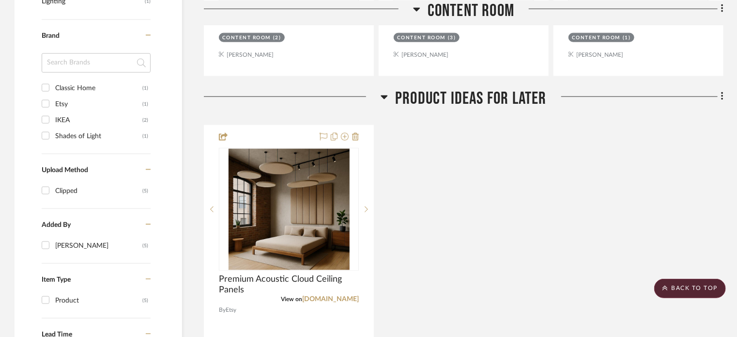
click at [561, 284] on scroll-to-top-button "BACK TO TOP" at bounding box center [691, 288] width 72 height 19
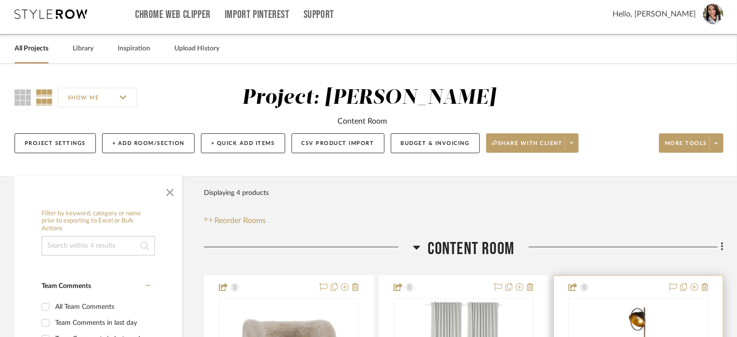
scroll to position [0, 0]
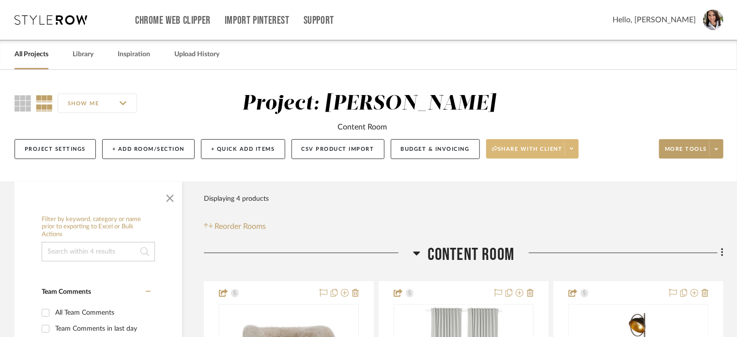
click at [561, 152] on fa-icon at bounding box center [571, 148] width 3 height 5
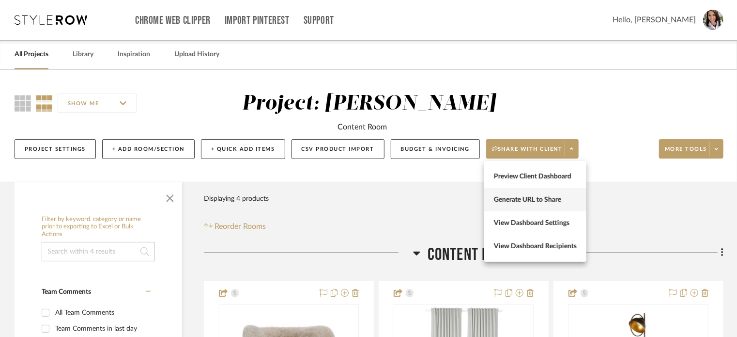
click at [542, 197] on span "Generate URL to Share" at bounding box center [535, 200] width 83 height 8
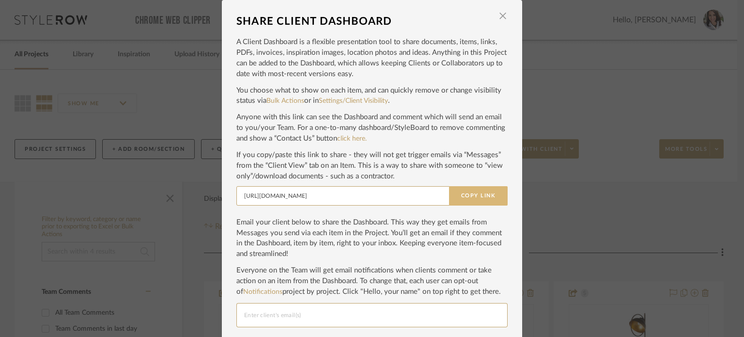
click at [472, 199] on button "Copy Link" at bounding box center [478, 195] width 59 height 19
drag, startPoint x: 498, startPoint y: 15, endPoint x: 608, endPoint y: 57, distance: 118.1
click at [498, 15] on span "button" at bounding box center [502, 15] width 19 height 19
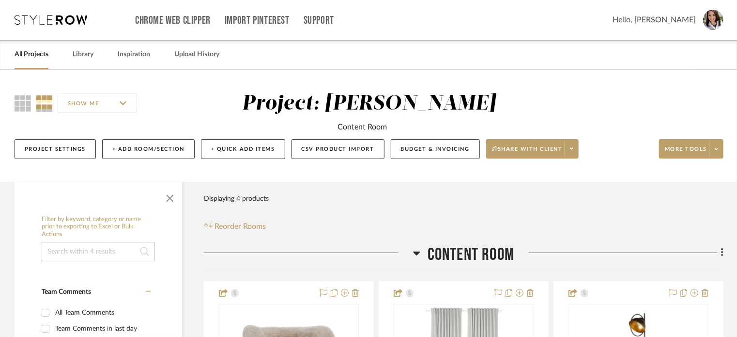
click at [561, 21] on span "Hello, [PERSON_NAME]" at bounding box center [654, 20] width 83 height 12
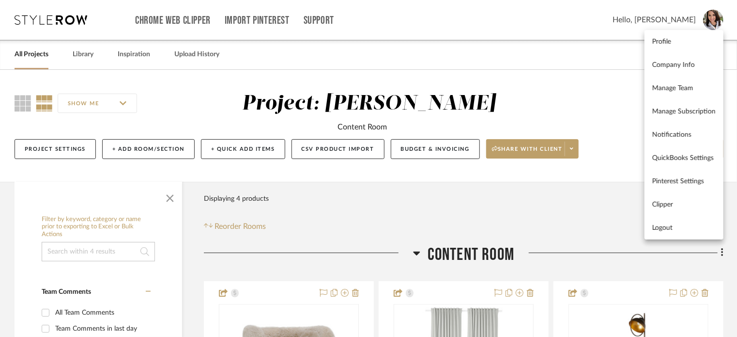
click at [561, 229] on span "Logout" at bounding box center [684, 228] width 63 height 8
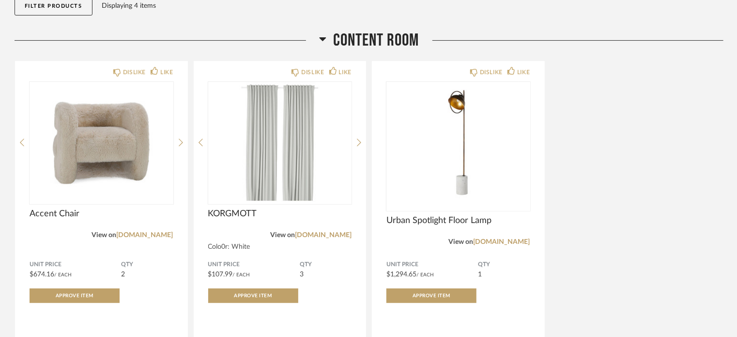
scroll to position [145, 0]
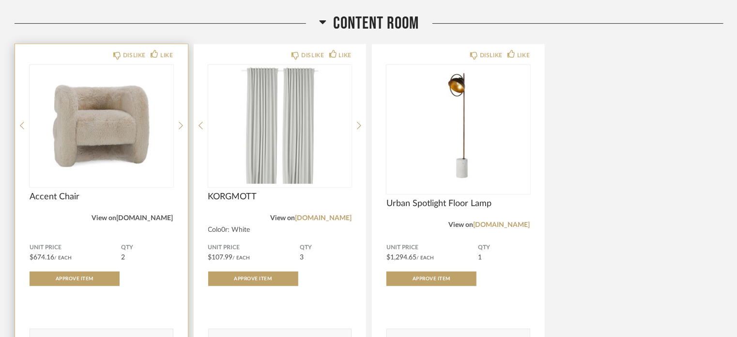
click at [159, 218] on link "classichome.com" at bounding box center [145, 218] width 57 height 7
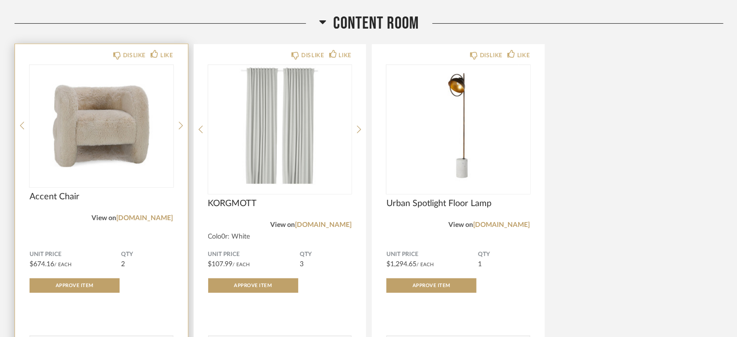
click at [154, 219] on div "View on classichome.com" at bounding box center [102, 218] width 144 height 11
click at [155, 225] on link "classichome.com" at bounding box center [145, 224] width 57 height 7
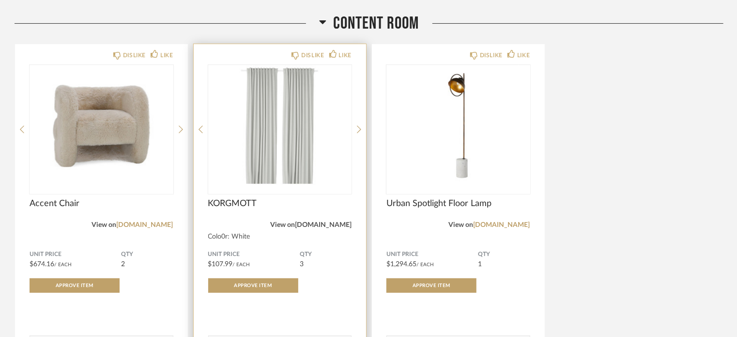
click at [347, 223] on link "[DOMAIN_NAME]" at bounding box center [323, 224] width 57 height 7
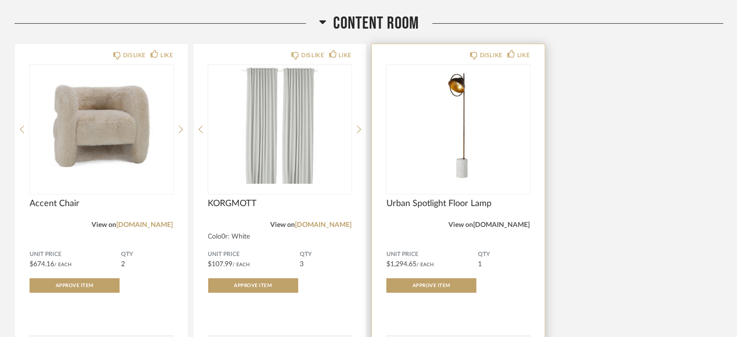
click at [499, 226] on link "shadesoflight.com" at bounding box center [502, 224] width 57 height 7
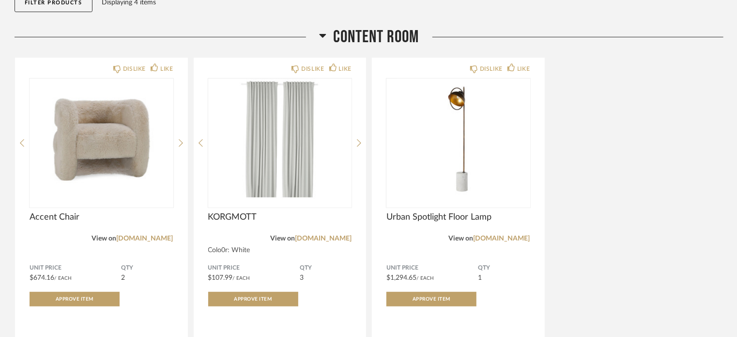
scroll to position [97, 0]
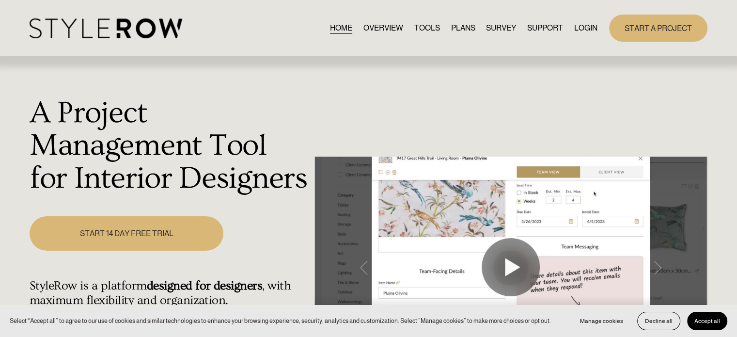
click at [589, 30] on link "LOGIN" at bounding box center [585, 27] width 23 height 13
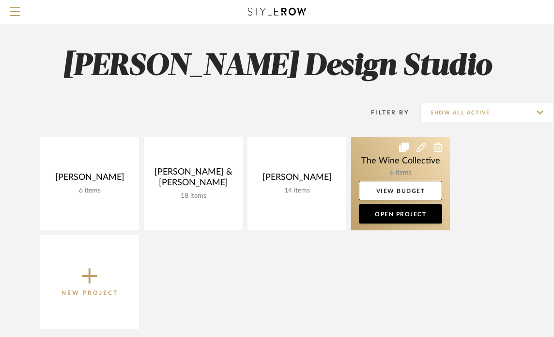
click at [375, 156] on link at bounding box center [400, 184] width 99 height 94
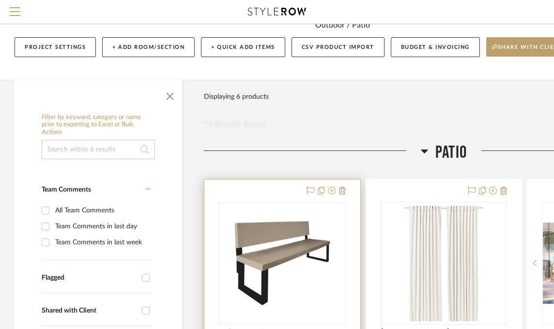
scroll to position [97, 0]
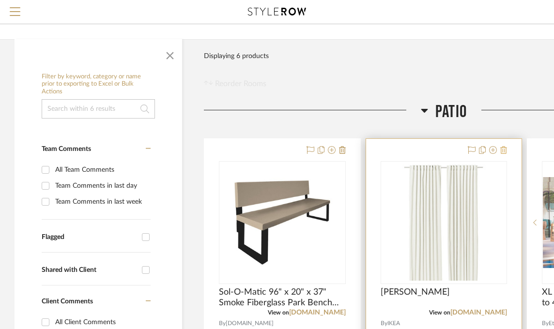
click at [504, 154] on fa-icon at bounding box center [503, 151] width 7 height 8
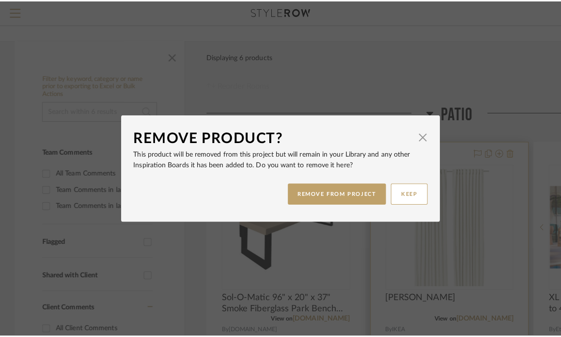
scroll to position [0, 0]
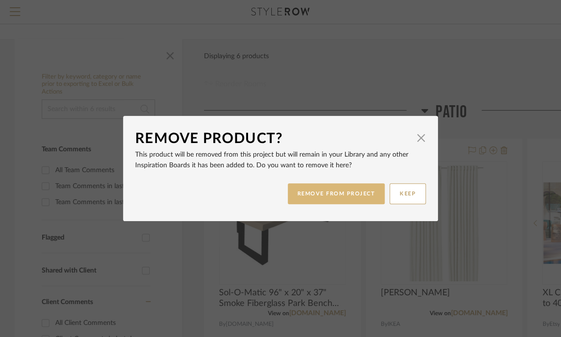
click at [338, 195] on button "REMOVE FROM PROJECT" at bounding box center [336, 193] width 97 height 21
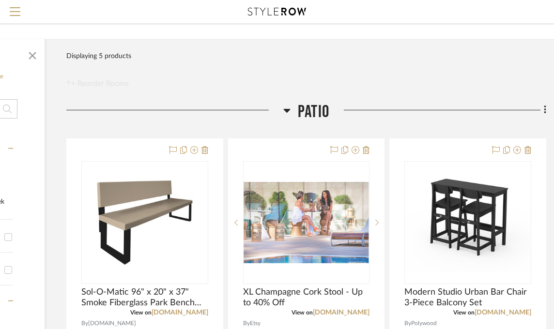
scroll to position [97, 143]
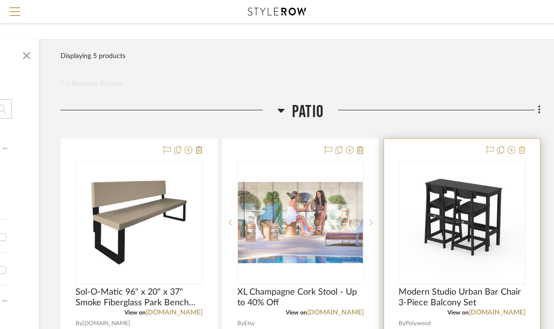
click at [522, 151] on icon at bounding box center [522, 150] width 7 height 8
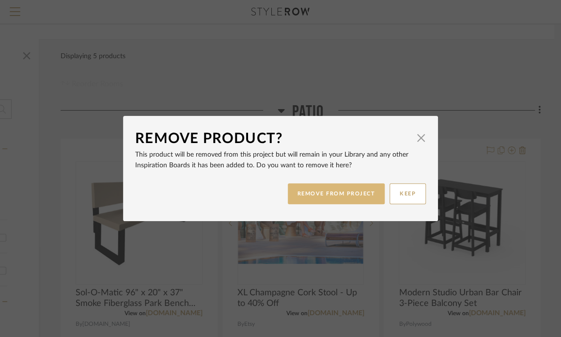
click at [347, 195] on button "REMOVE FROM PROJECT" at bounding box center [336, 193] width 97 height 21
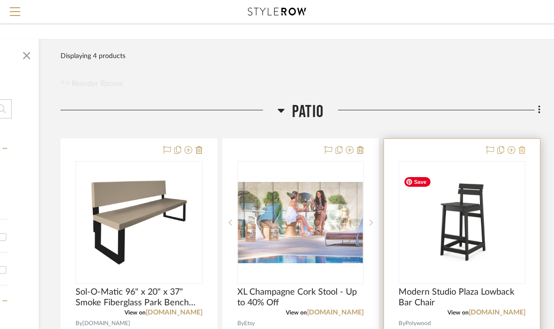
click at [522, 149] on icon at bounding box center [522, 150] width 7 height 8
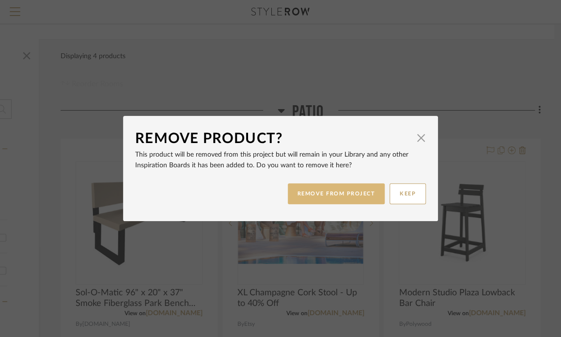
click at [348, 195] on button "REMOVE FROM PROJECT" at bounding box center [336, 193] width 97 height 21
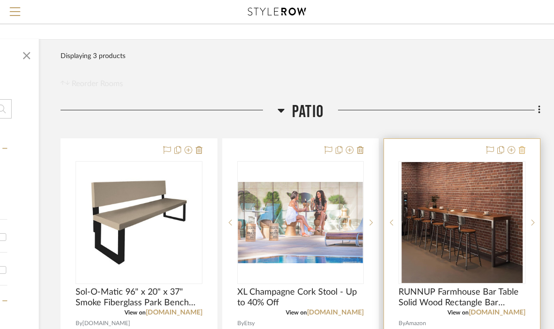
click at [522, 150] on icon at bounding box center [522, 150] width 7 height 8
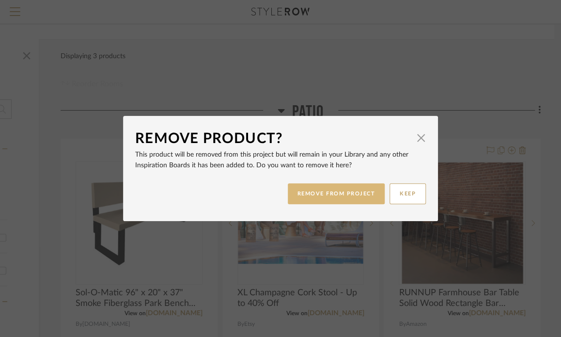
click at [343, 195] on button "REMOVE FROM PROJECT" at bounding box center [336, 193] width 97 height 21
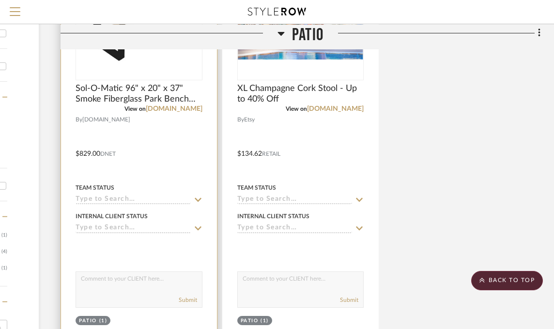
scroll to position [339, 143]
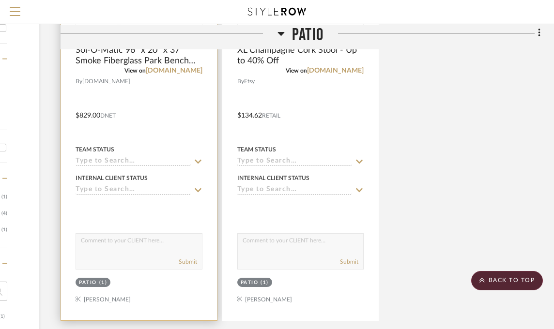
click at [109, 250] on textarea at bounding box center [139, 243] width 126 height 18
type textarea "I"
type textarea "Please consider a bench seat with a back, it might be more comfortable for the …"
click at [187, 264] on button "Submit" at bounding box center [188, 262] width 18 height 9
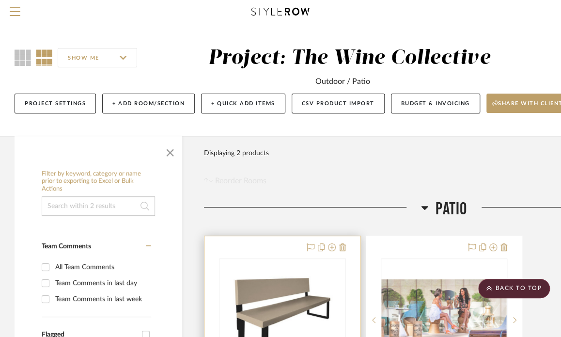
scroll to position [0, 0]
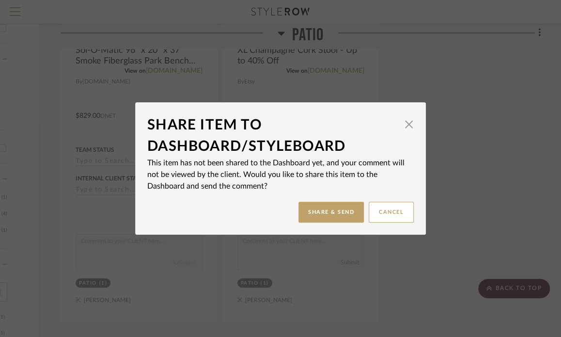
drag, startPoint x: 329, startPoint y: 219, endPoint x: 341, endPoint y: 253, distance: 35.9
click at [341, 253] on div "Share Item to Dashboard/StyleBoard × This item has not been shared to the Dashb…" at bounding box center [280, 168] width 561 height 337
click at [314, 206] on button "Share & Send" at bounding box center [330, 212] width 65 height 21
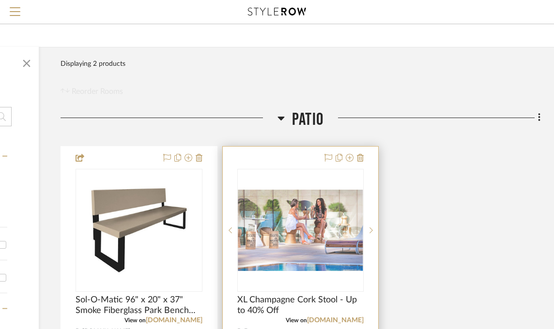
scroll to position [145, 143]
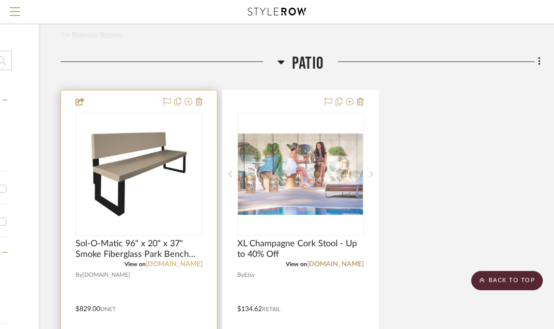
click at [181, 265] on link "[DOMAIN_NAME]" at bounding box center [174, 264] width 57 height 7
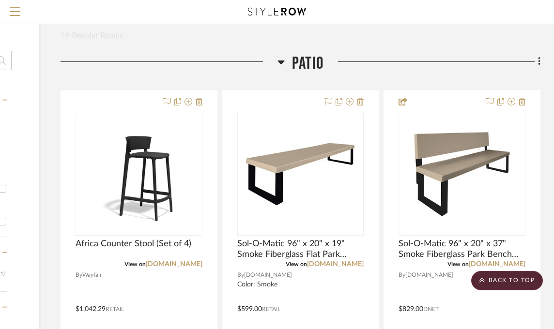
scroll to position [145, 137]
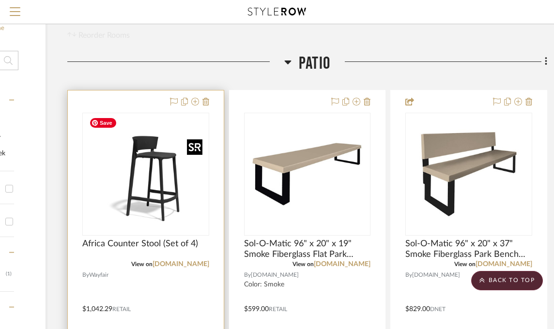
click at [169, 202] on img "0" at bounding box center [145, 174] width 121 height 121
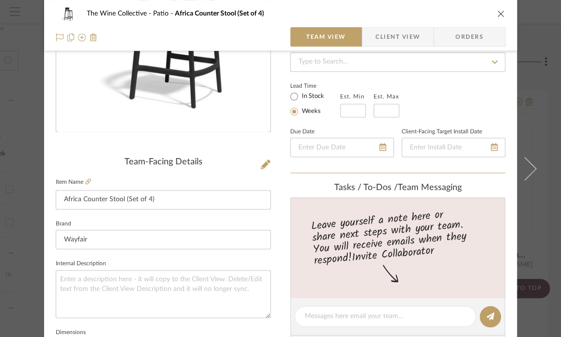
scroll to position [242, 0]
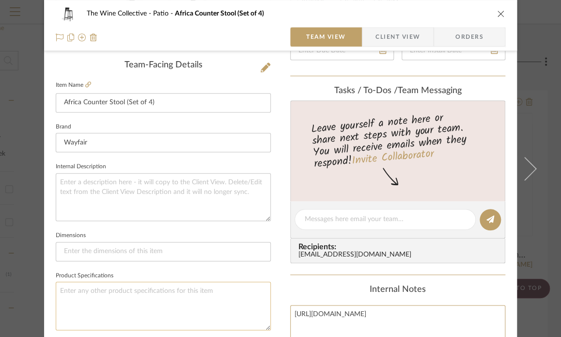
drag, startPoint x: 333, startPoint y: 296, endPoint x: 258, endPoint y: 291, distance: 75.3
click at [253, 288] on div "The Wine Collective Patio Africa Counter Stool (Set of 4) Team View Client View…" at bounding box center [280, 212] width 473 height 895
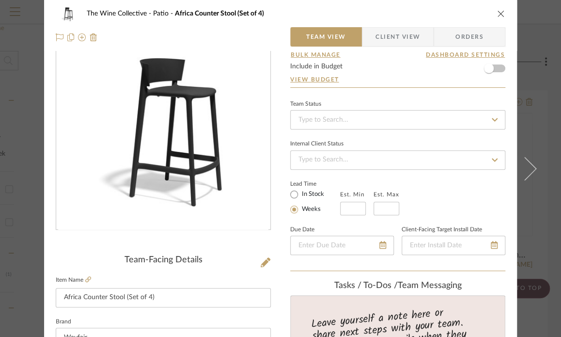
scroll to position [0, 0]
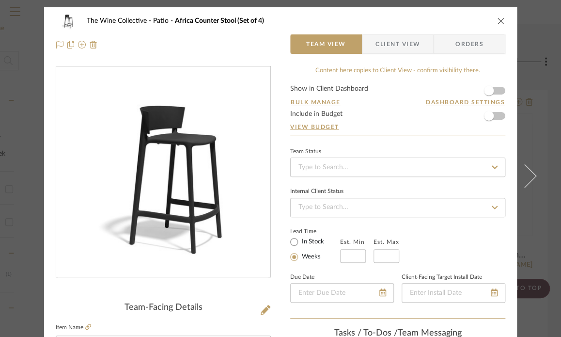
click at [498, 20] on icon "close" at bounding box center [501, 21] width 8 height 8
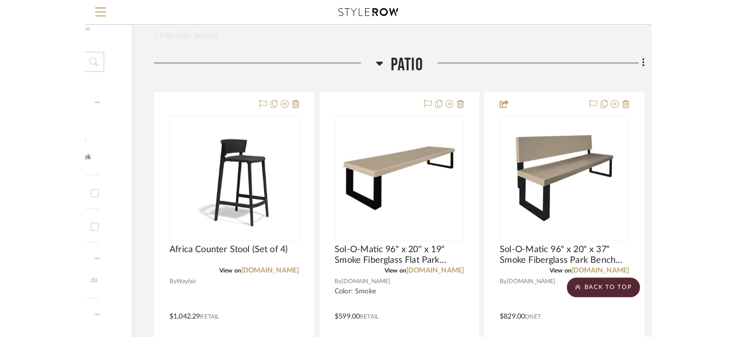
scroll to position [121, 0]
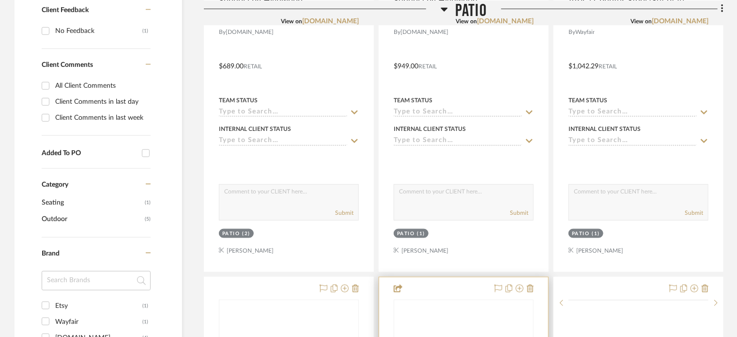
scroll to position [533, 0]
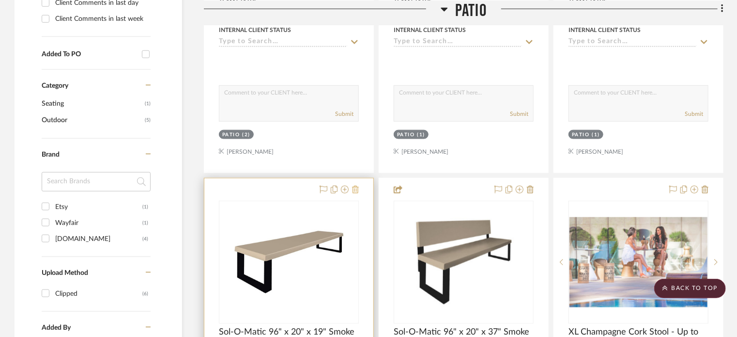
click at [356, 189] on icon at bounding box center [355, 190] width 7 height 8
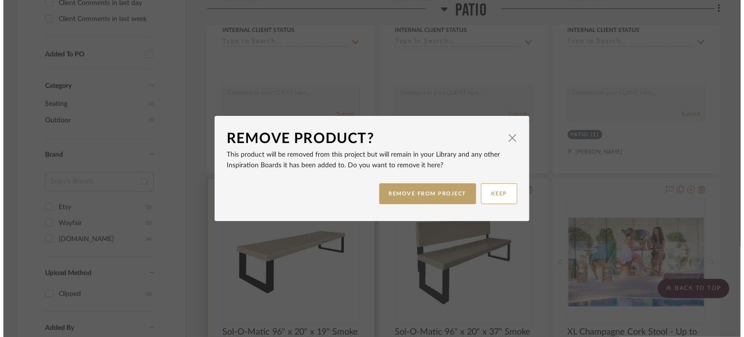
scroll to position [0, 0]
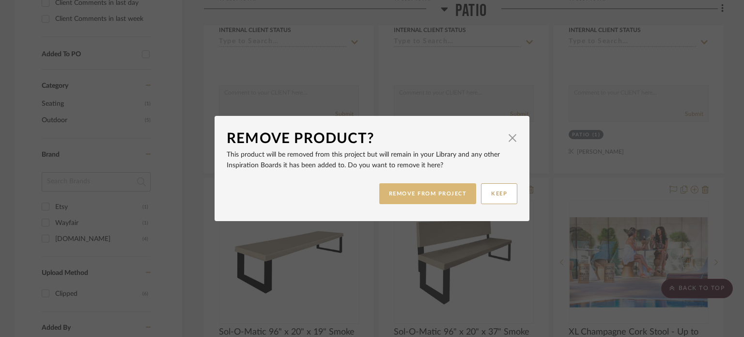
click at [382, 199] on button "REMOVE FROM PROJECT" at bounding box center [427, 193] width 97 height 21
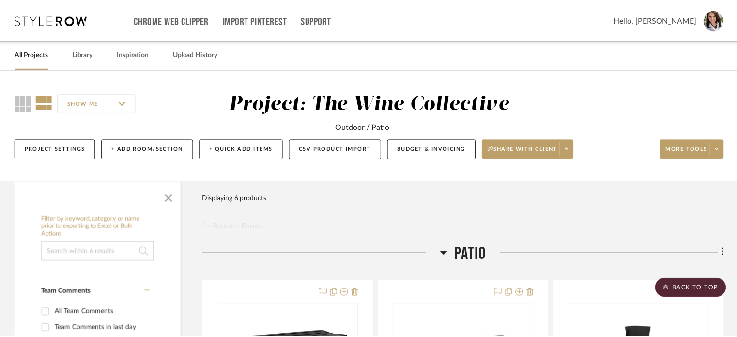
scroll to position [533, 0]
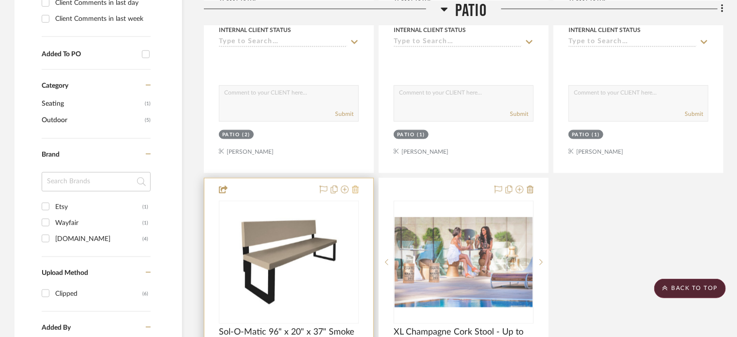
click at [356, 190] on icon at bounding box center [355, 190] width 7 height 8
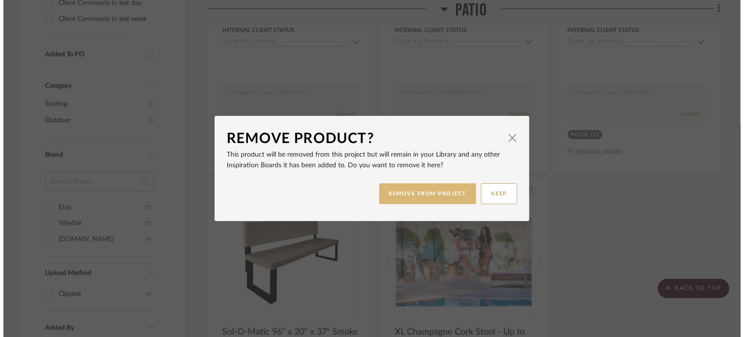
scroll to position [0, 0]
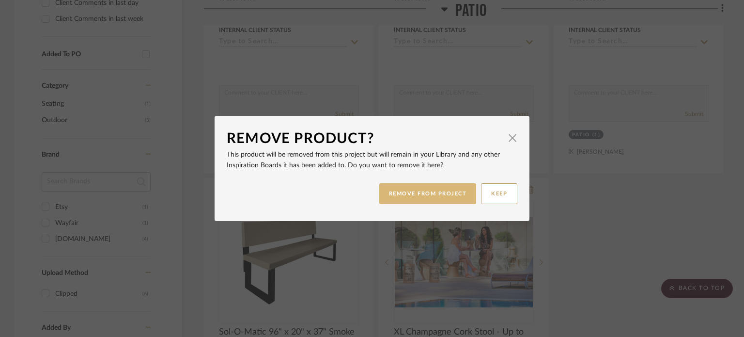
click at [417, 189] on button "REMOVE FROM PROJECT" at bounding box center [427, 193] width 97 height 21
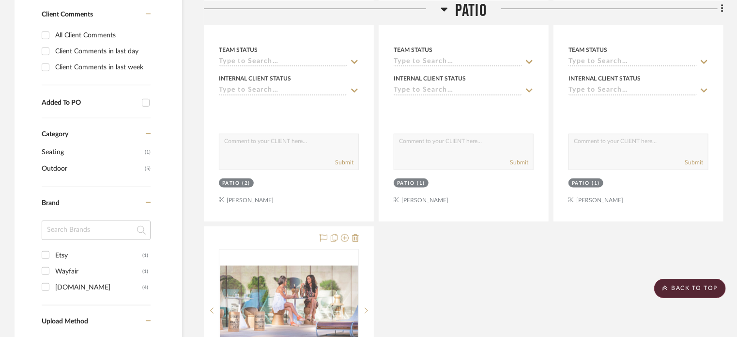
scroll to position [242, 0]
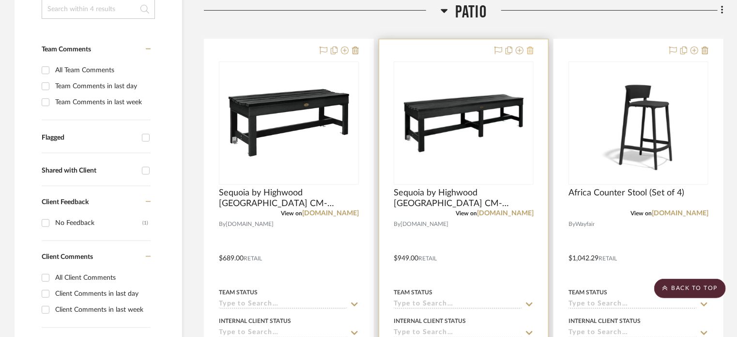
click at [533, 50] on icon at bounding box center [530, 51] width 7 height 8
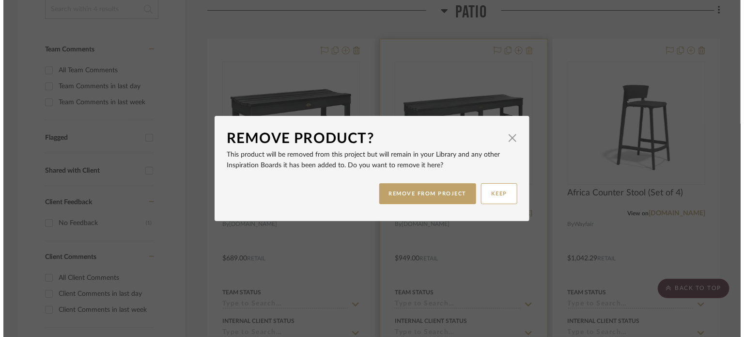
scroll to position [0, 0]
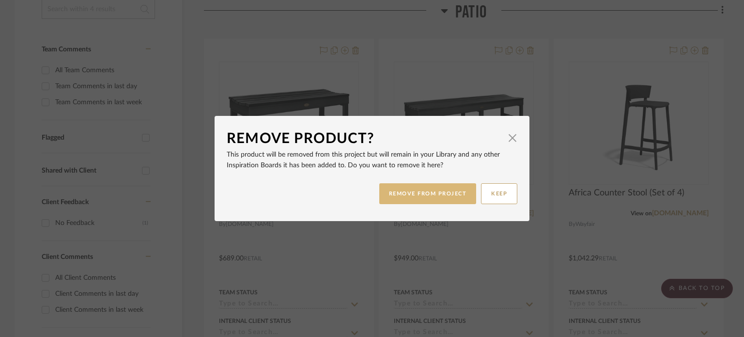
click at [390, 193] on button "REMOVE FROM PROJECT" at bounding box center [427, 193] width 97 height 21
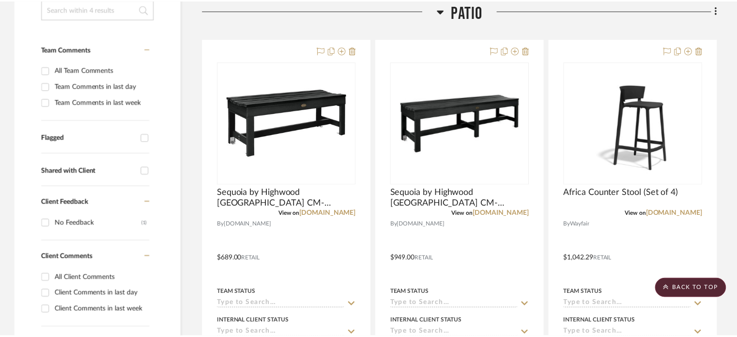
scroll to position [242, 0]
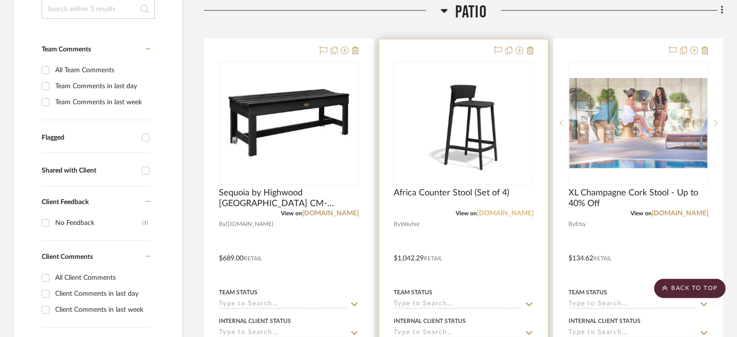
click at [508, 213] on link "[DOMAIN_NAME]" at bounding box center [505, 213] width 57 height 7
